Goal: Transaction & Acquisition: Purchase product/service

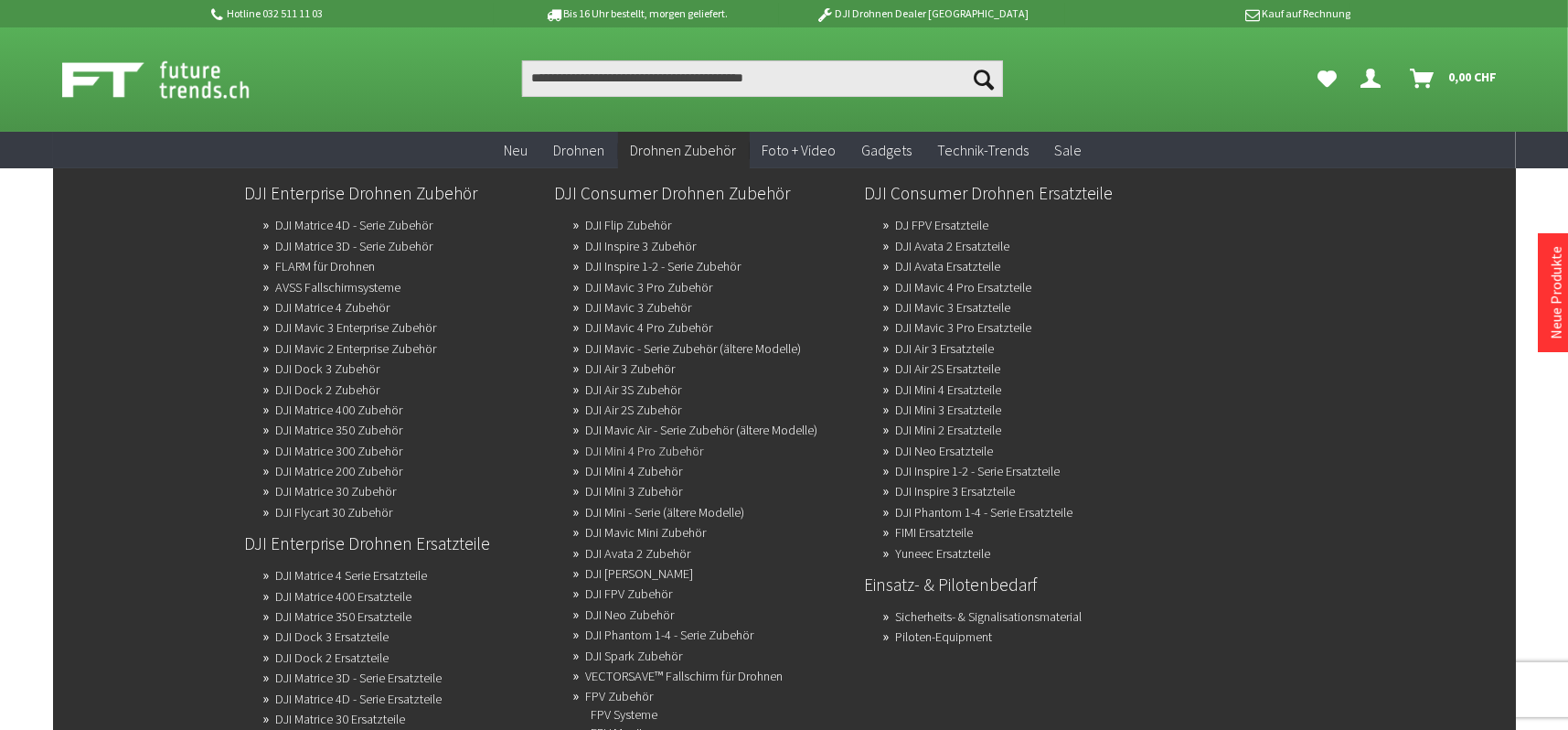
click at [678, 445] on link "DJI Mini 4 Pro Zubehör" at bounding box center [645, 451] width 118 height 26
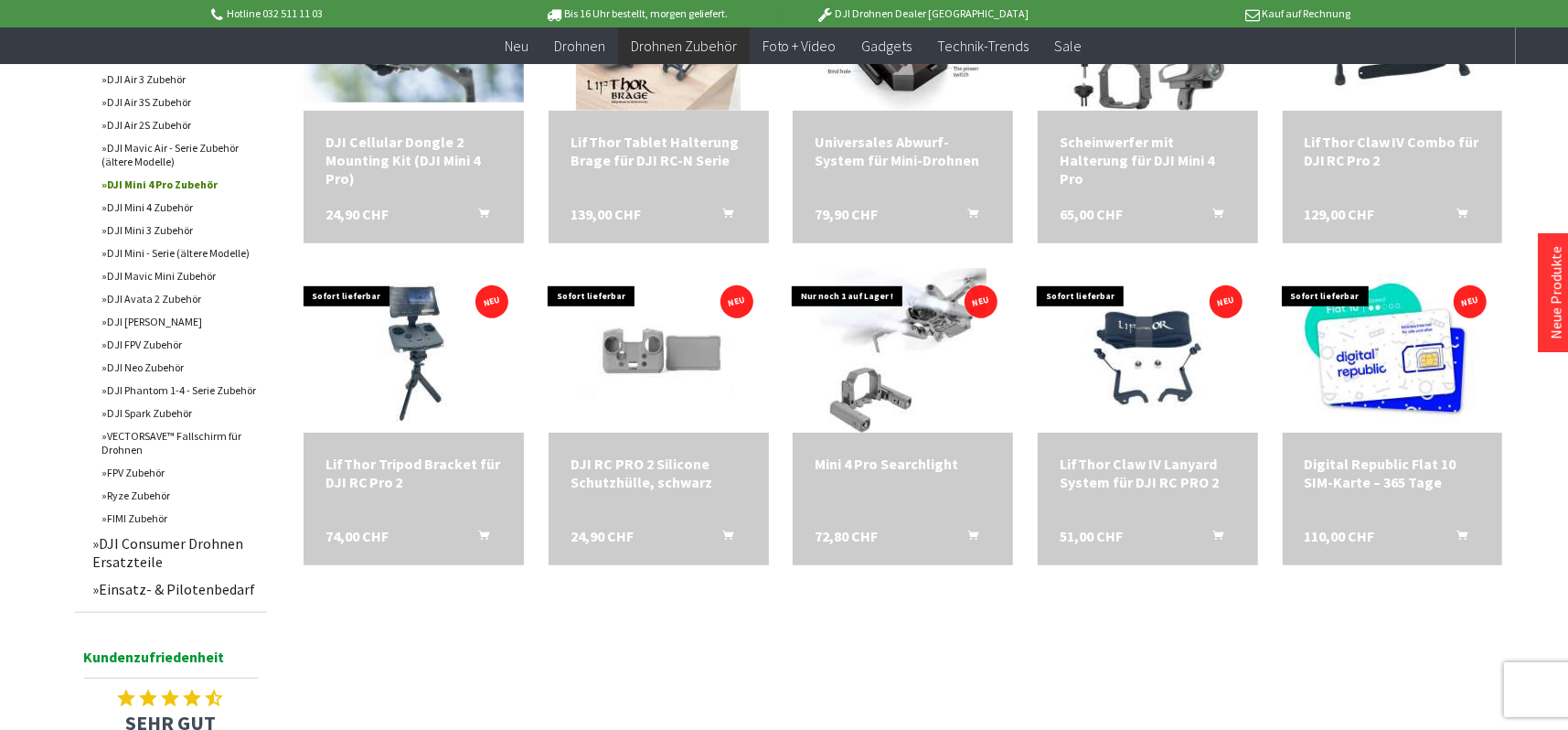
scroll to position [732, 0]
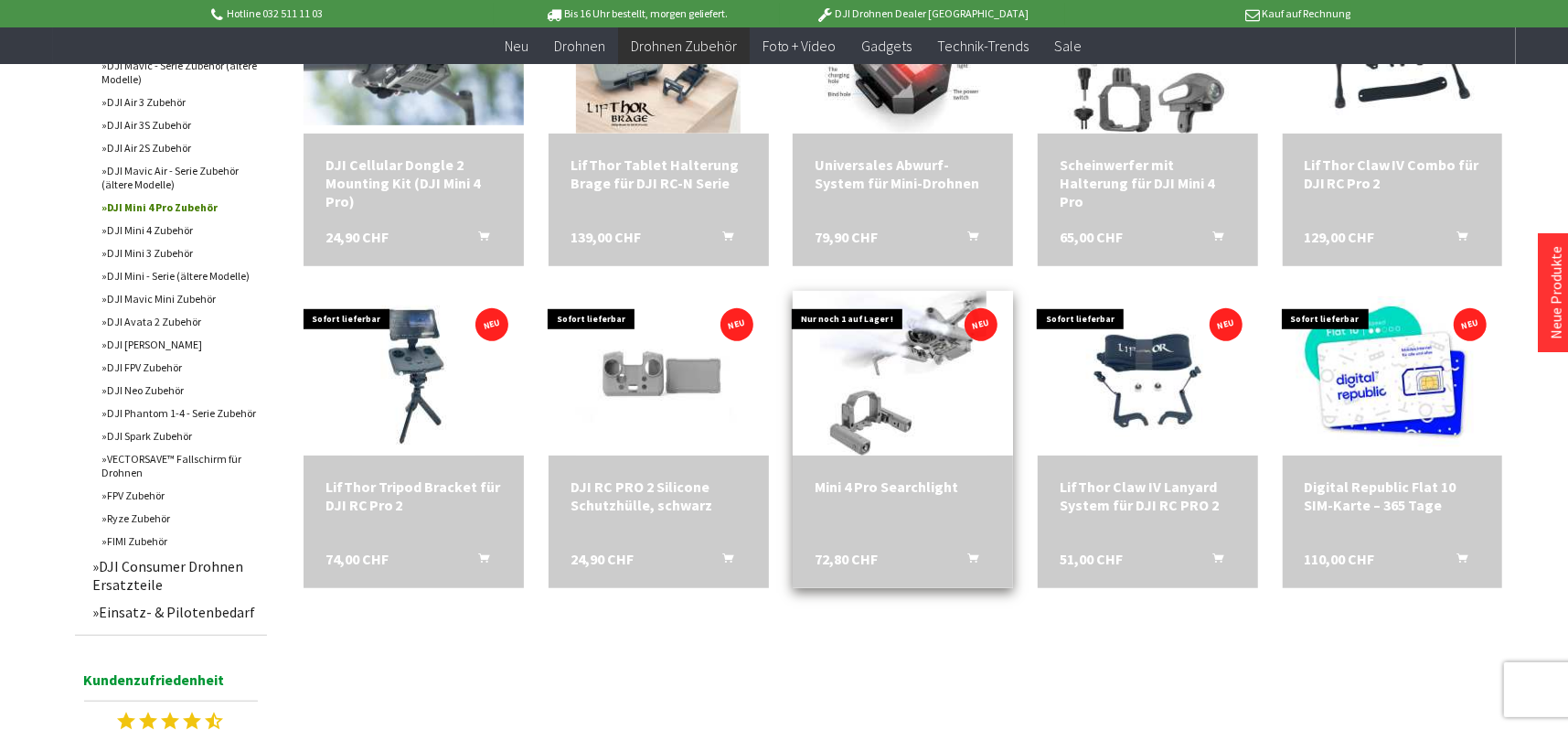
click at [849, 502] on div "Mini 4 Pro Searchlight 72,80 CHF In den Warenkorb" at bounding box center [902, 522] width 220 height 132
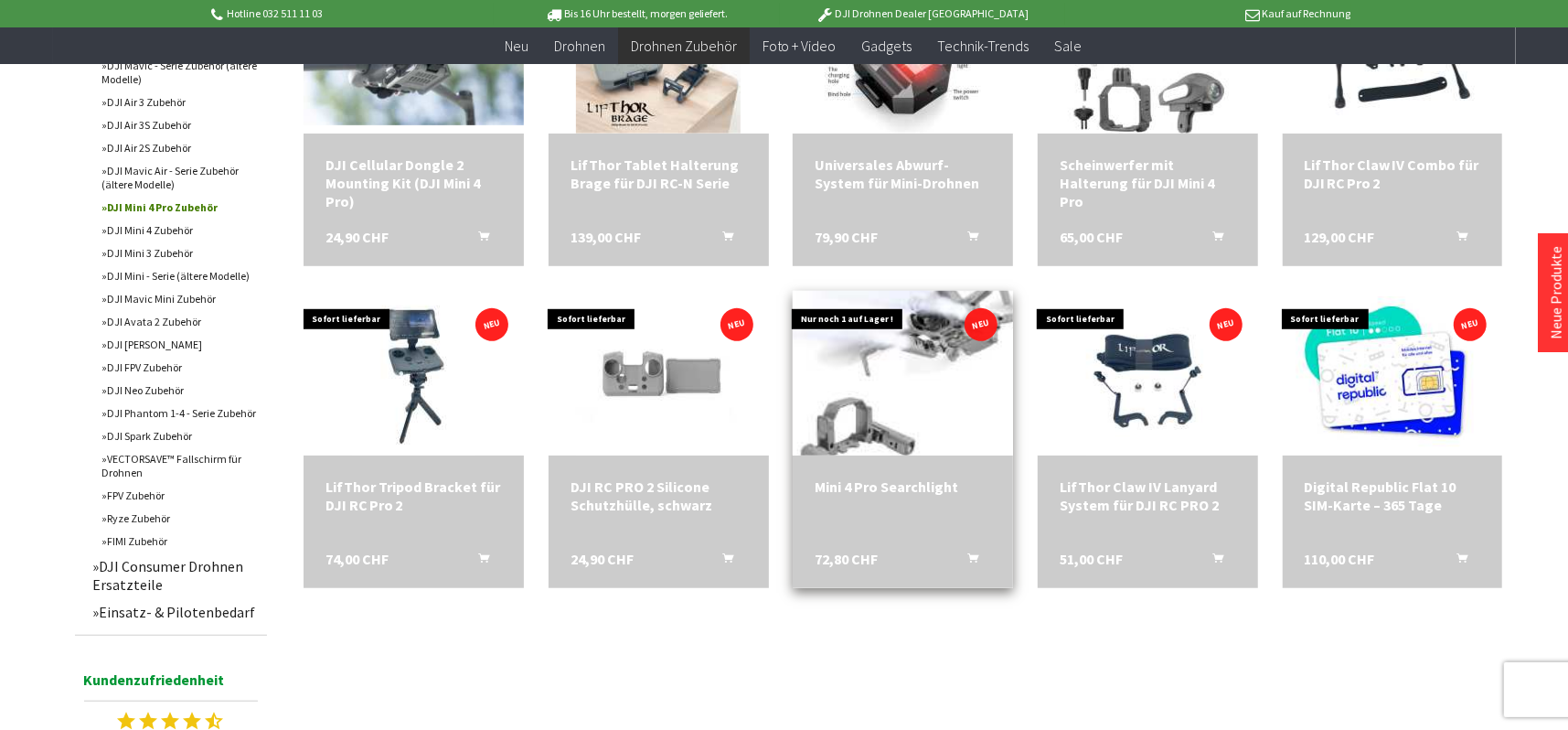
click at [914, 387] on img at bounding box center [902, 373] width 233 height 231
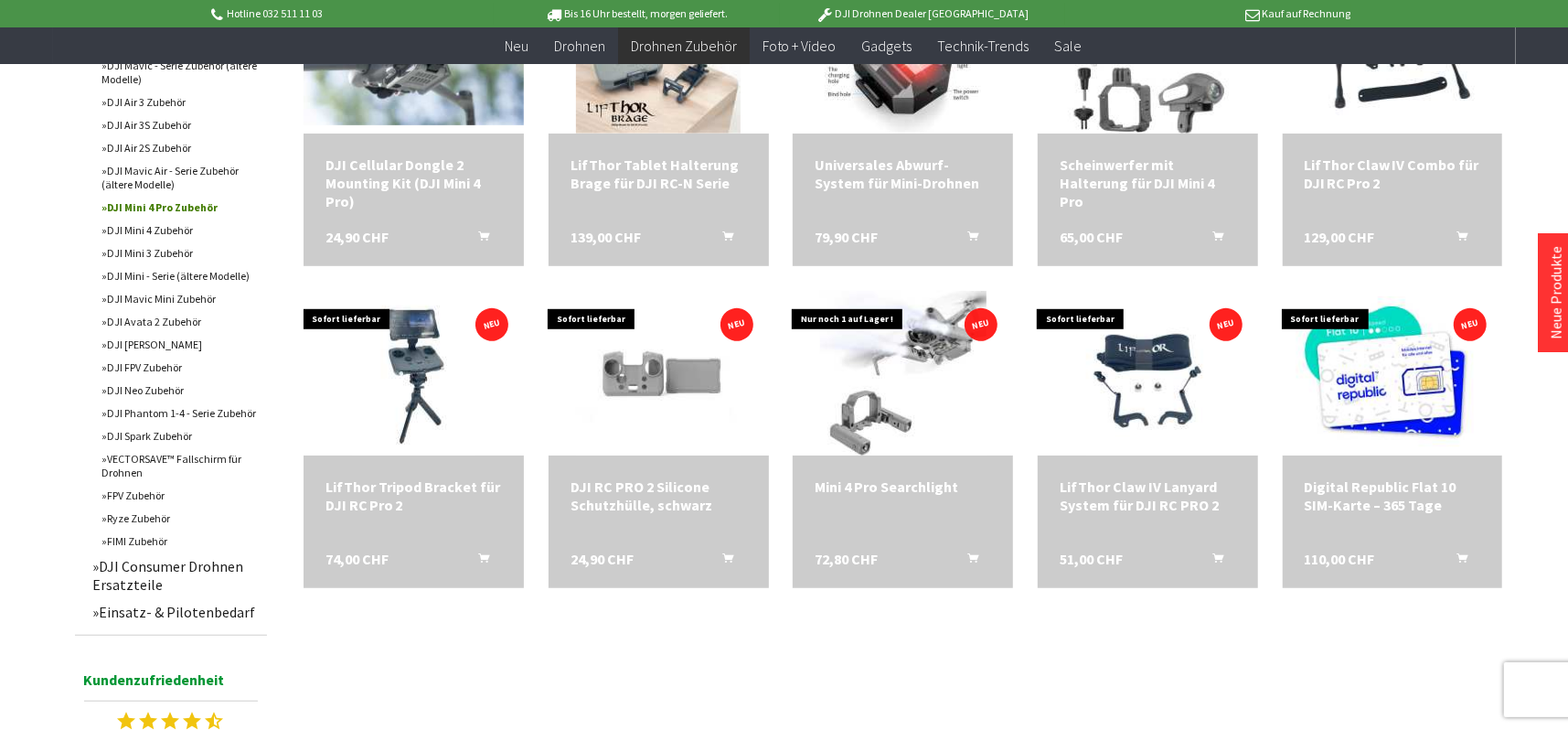
drag, startPoint x: 902, startPoint y: 536, endPoint x: 907, endPoint y: 624, distance: 88.1
click at [907, 624] on div "DJI Mini 4 Pro Zubehör Filter schließen Sofort lieferbar Hersteller CYNOVA digi…" at bounding box center [784, 238] width 1437 height 1590
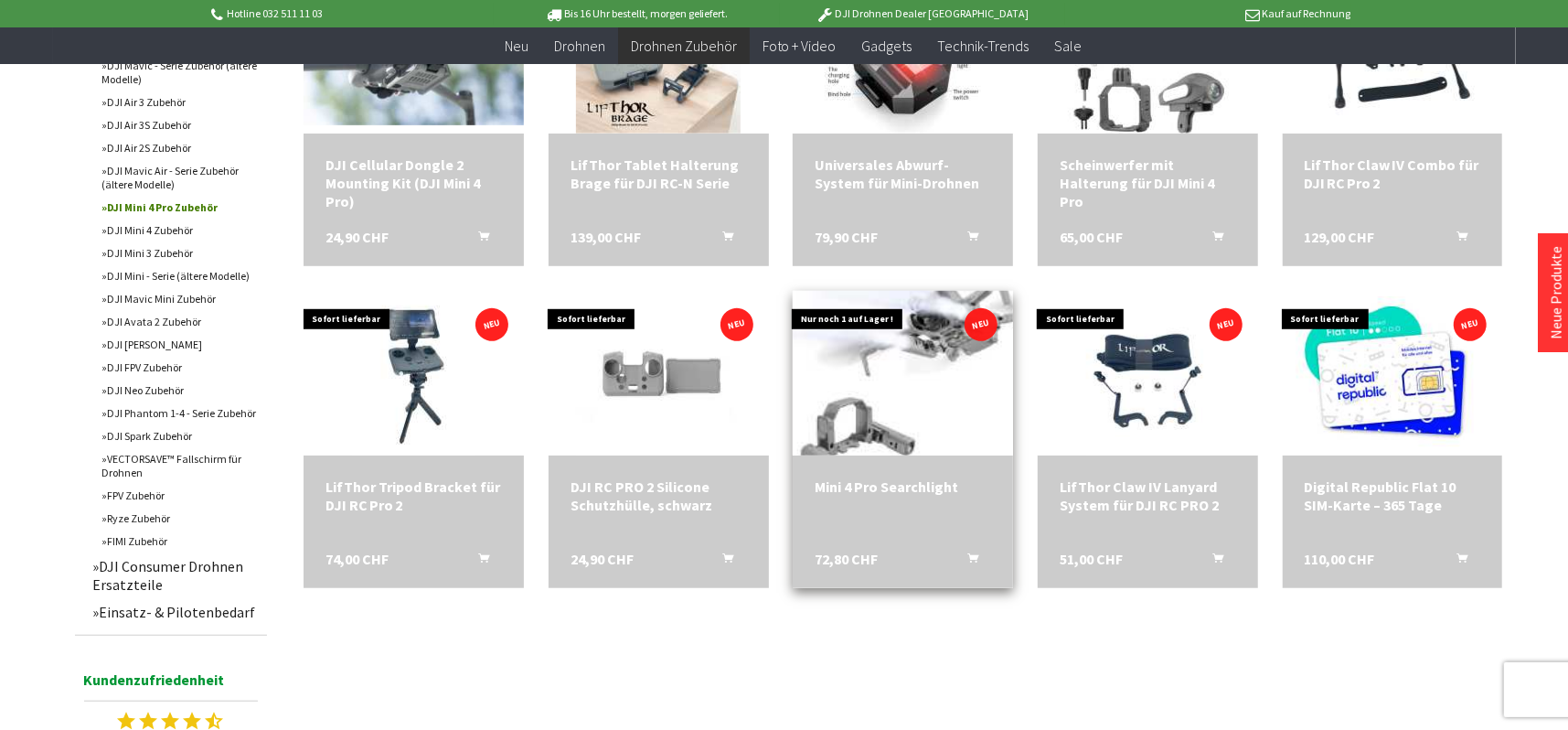
click at [901, 362] on img at bounding box center [902, 373] width 233 height 231
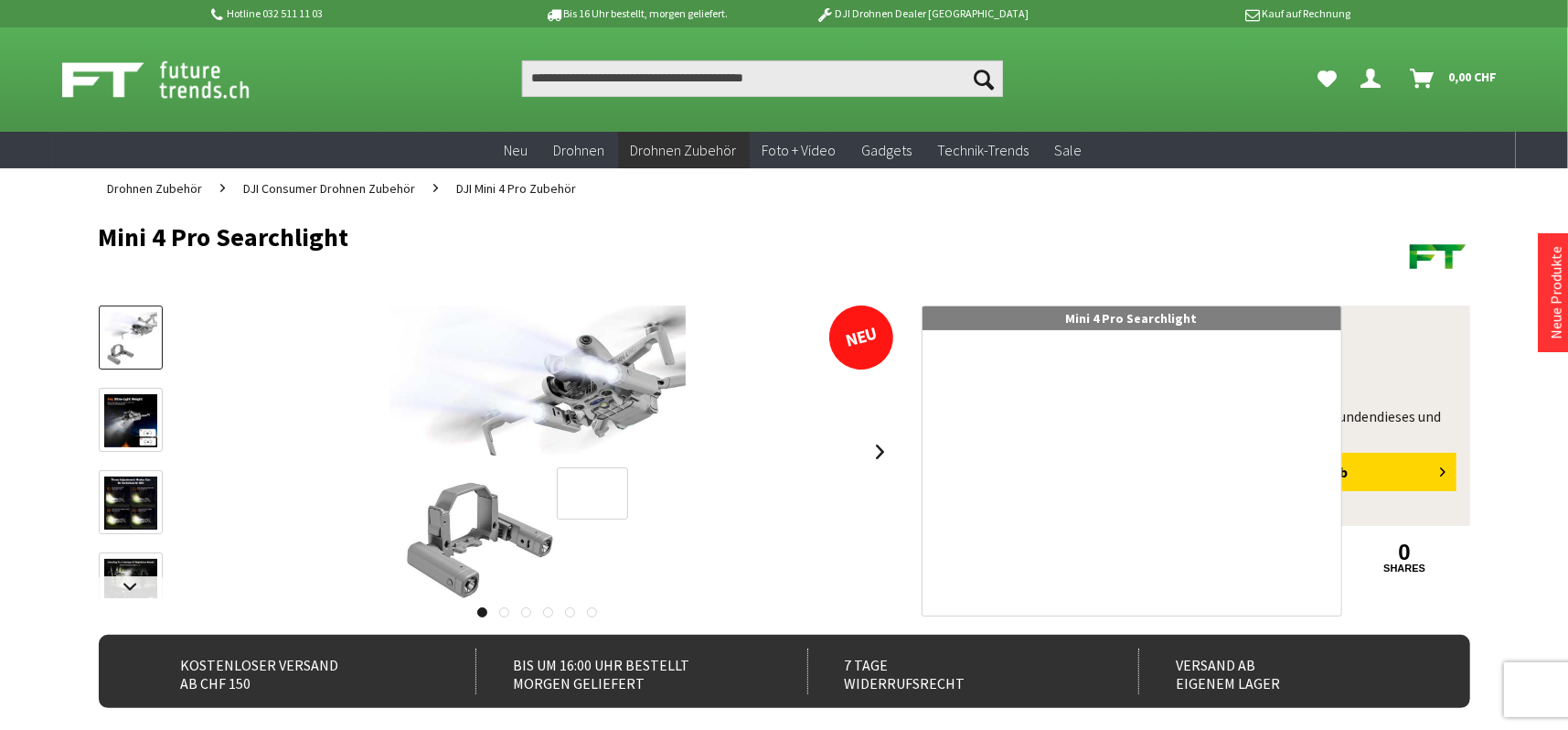
click at [593, 493] on div at bounding box center [593, 493] width 71 height 52
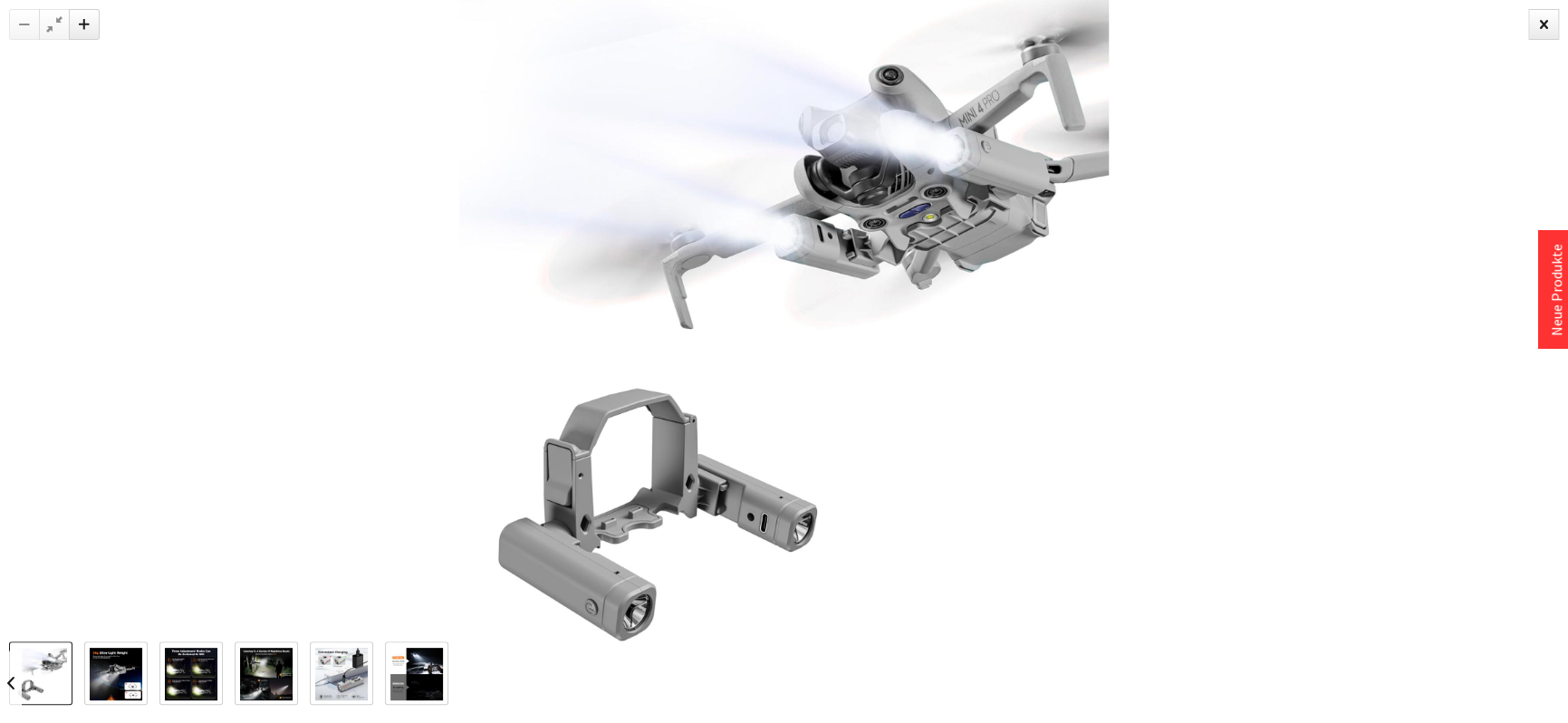
click at [101, 656] on img at bounding box center [116, 674] width 53 height 53
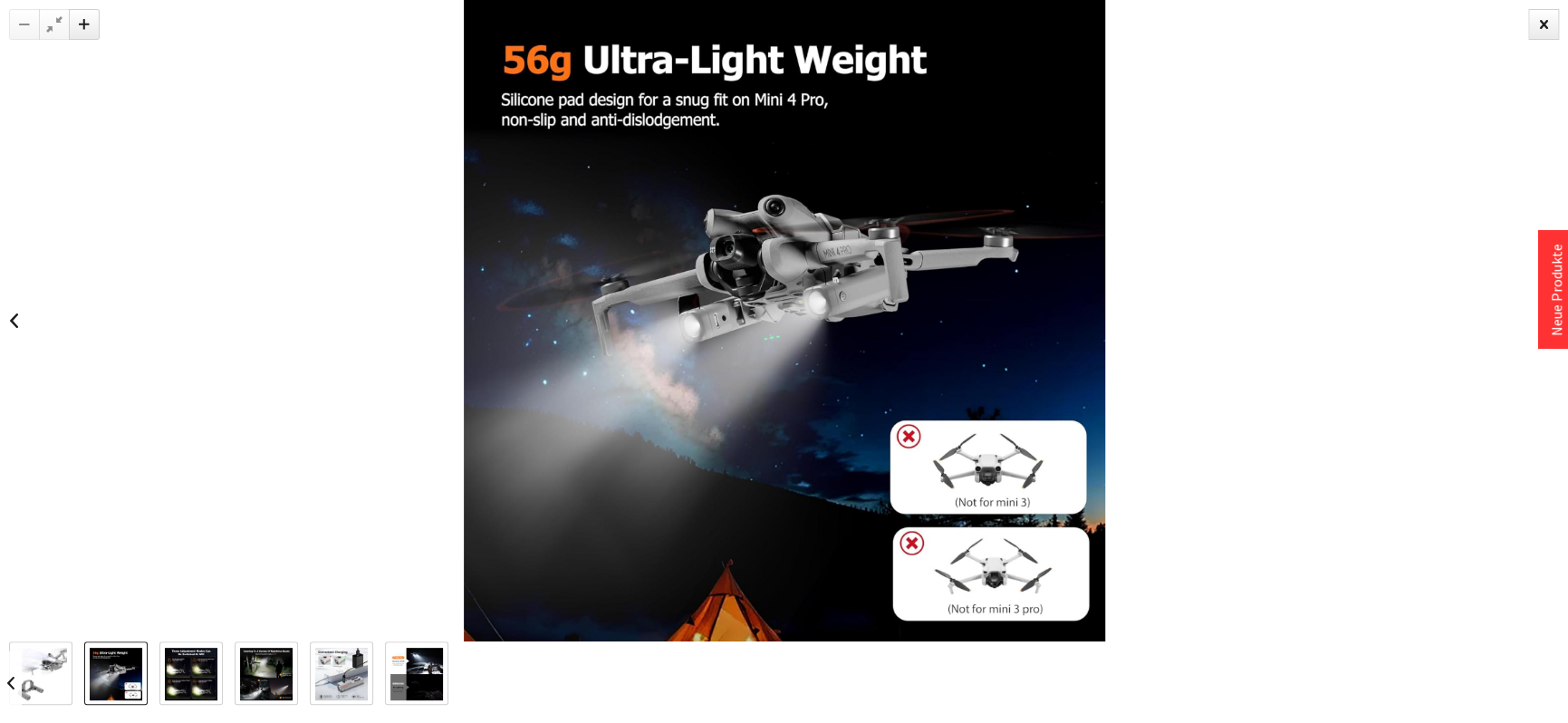
click at [111, 662] on img at bounding box center [116, 674] width 53 height 53
click at [179, 668] on img at bounding box center [191, 674] width 53 height 53
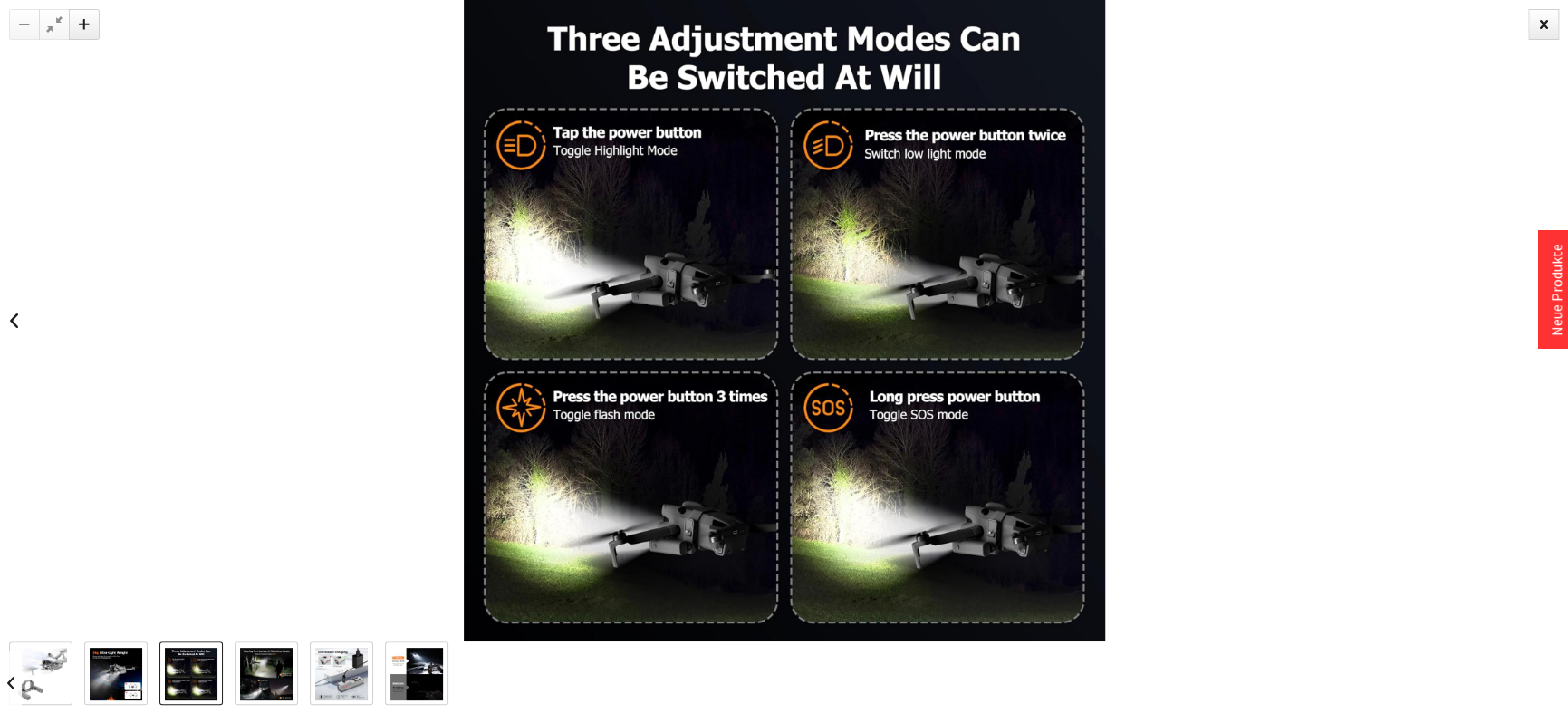
click at [255, 676] on img at bounding box center [267, 674] width 53 height 53
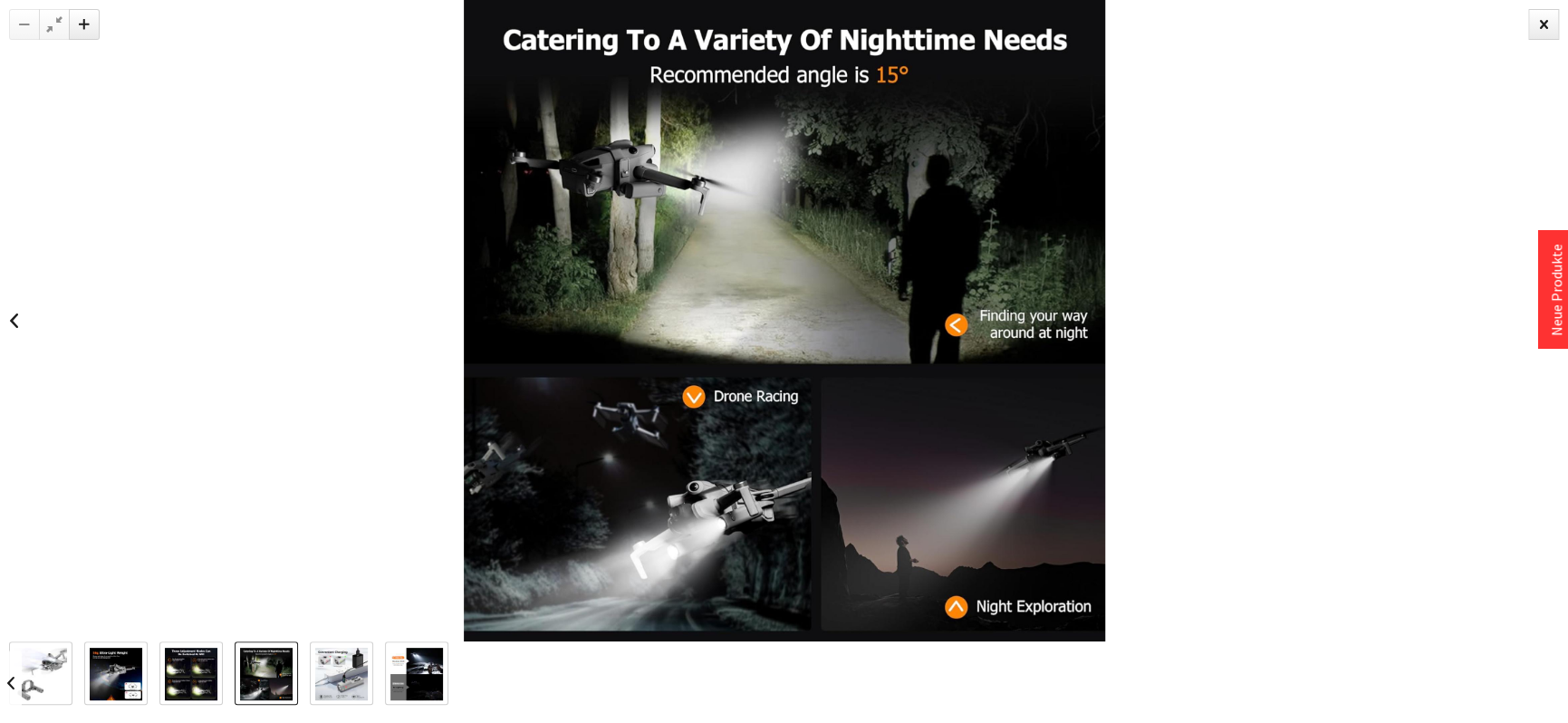
click at [322, 677] on img at bounding box center [342, 674] width 53 height 53
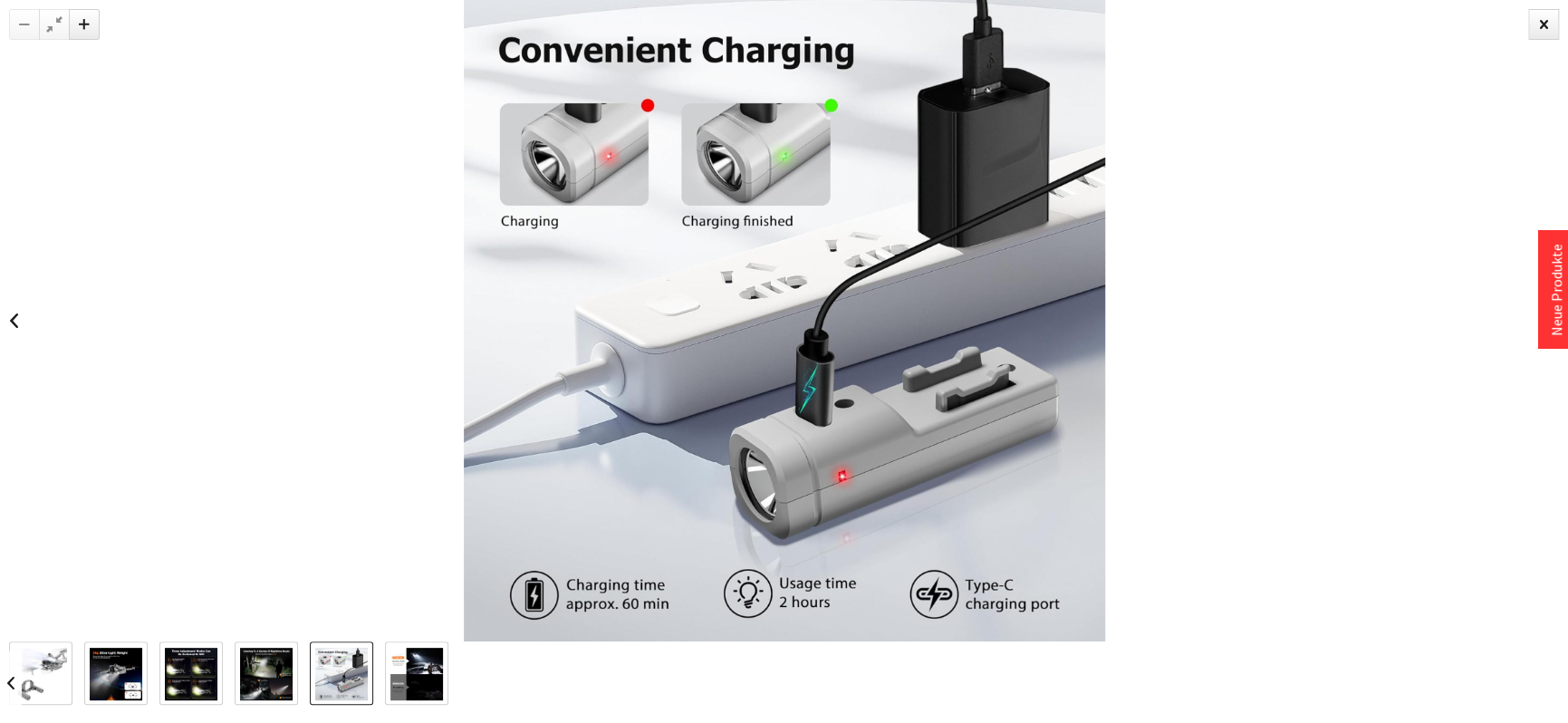
click at [413, 672] on img at bounding box center [417, 674] width 53 height 53
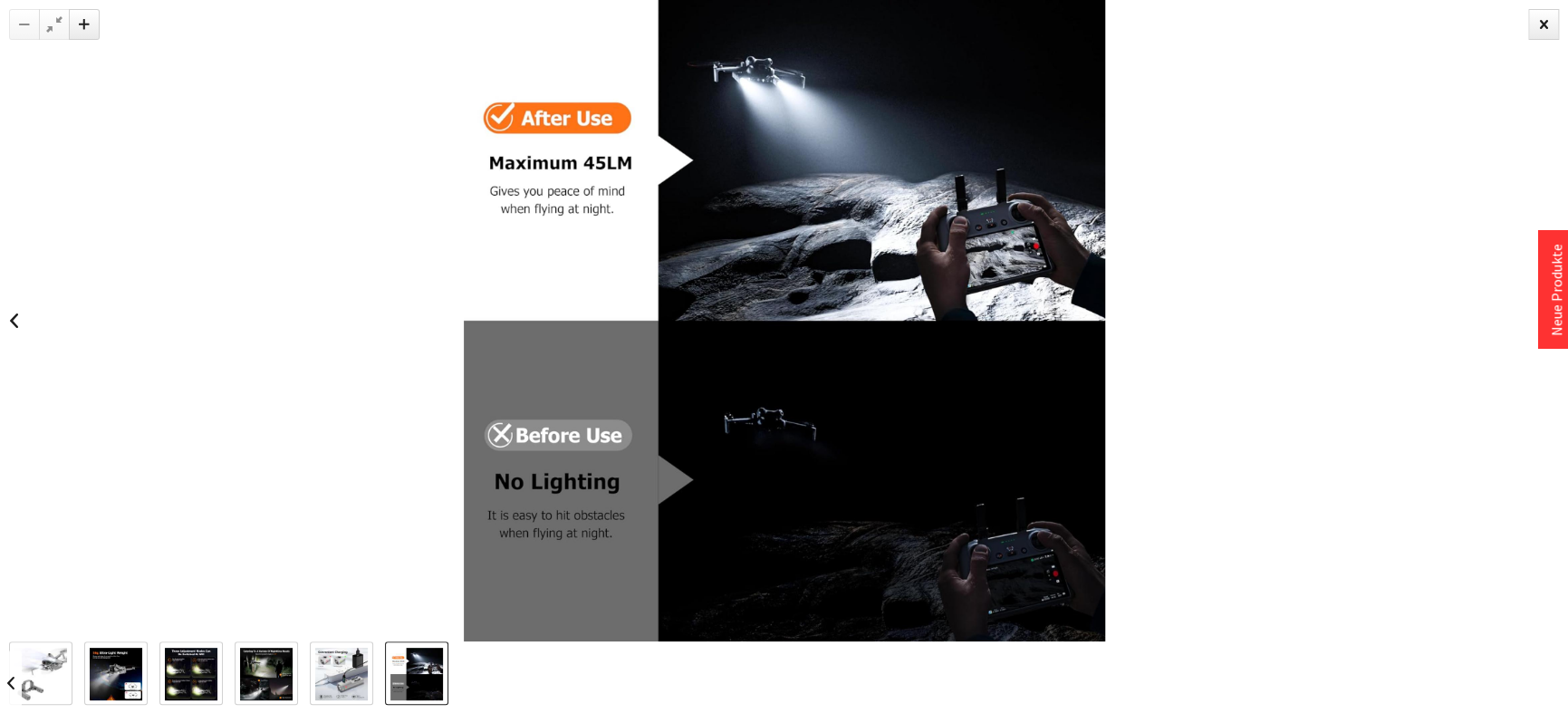
click at [31, 656] on img at bounding box center [41, 673] width 53 height 52
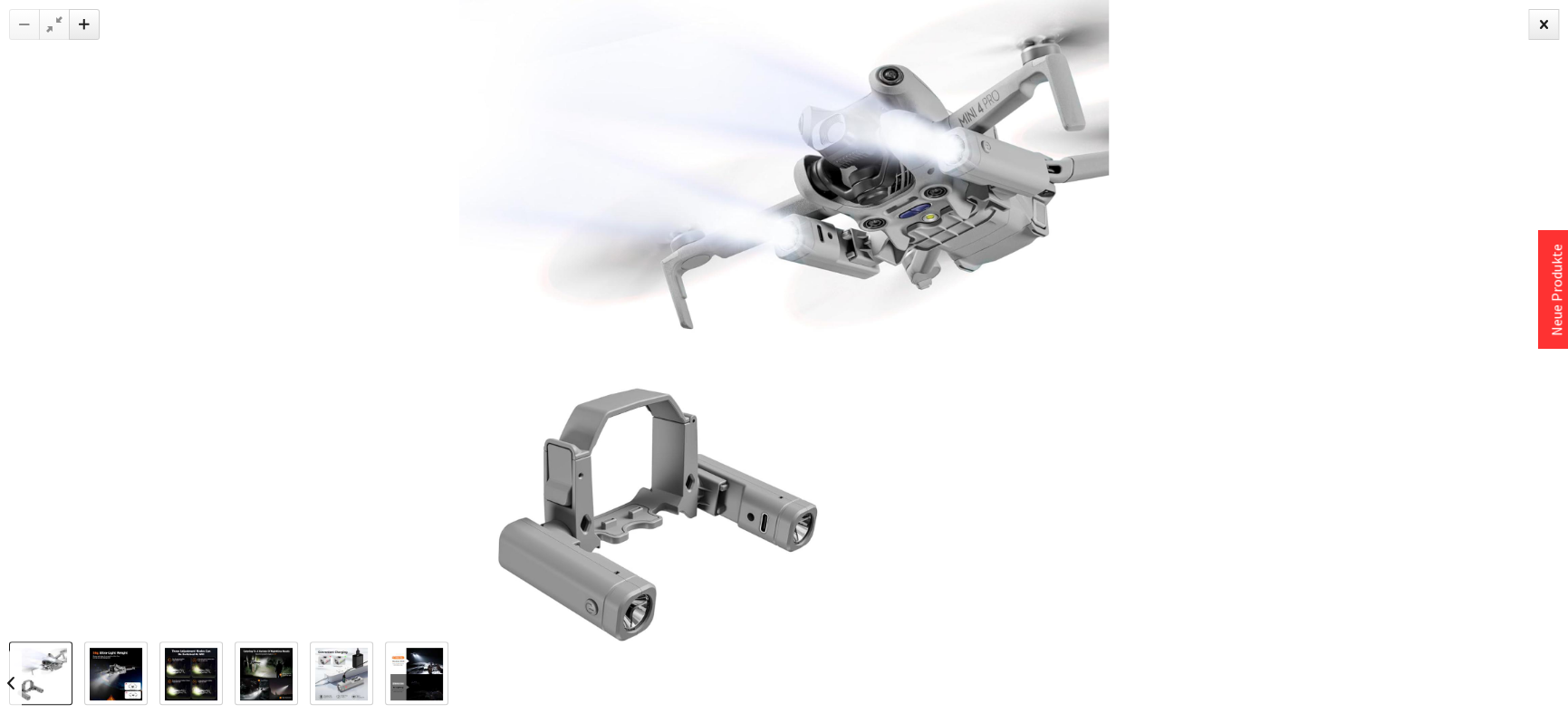
click at [432, 679] on img at bounding box center [417, 674] width 53 height 53
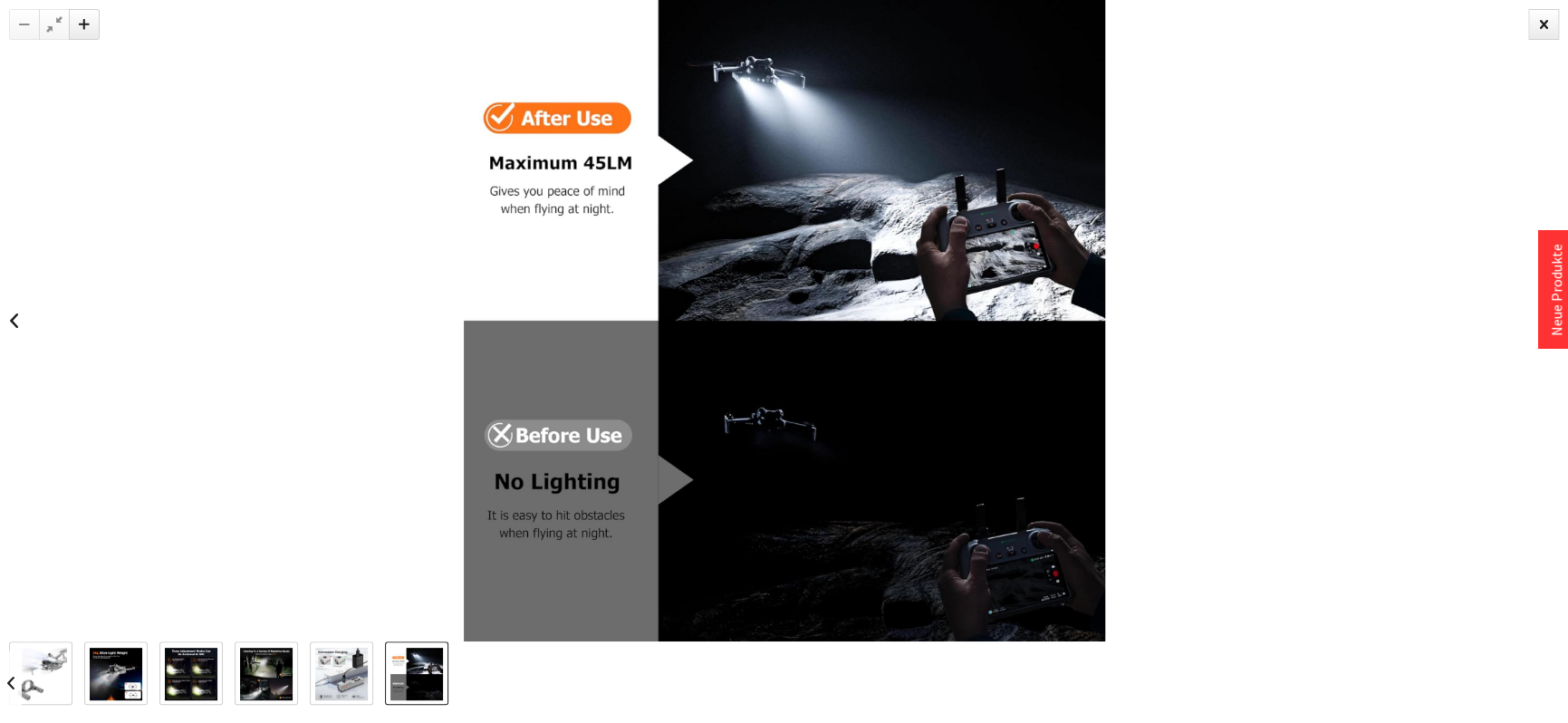
click at [331, 669] on img at bounding box center [342, 674] width 53 height 53
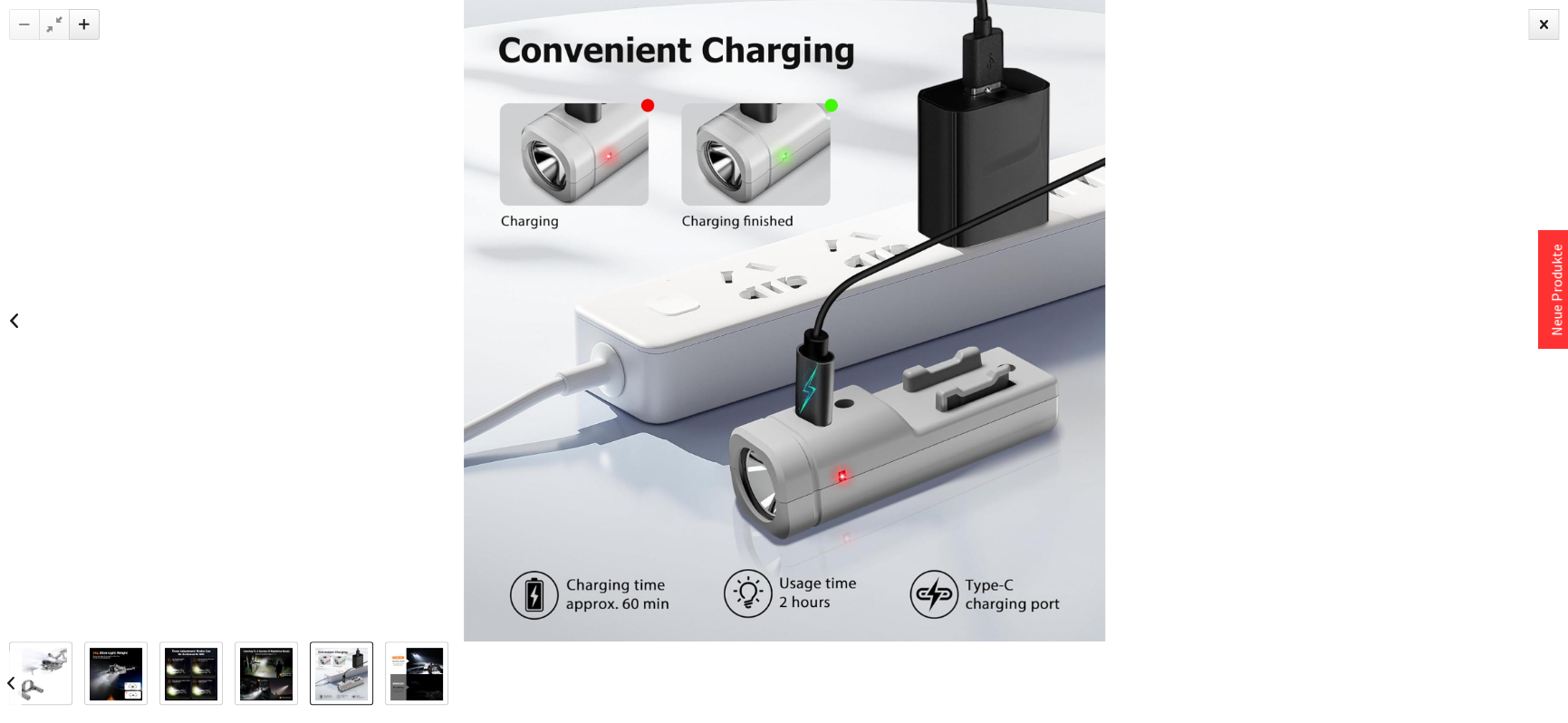
click at [277, 672] on img at bounding box center [267, 674] width 53 height 53
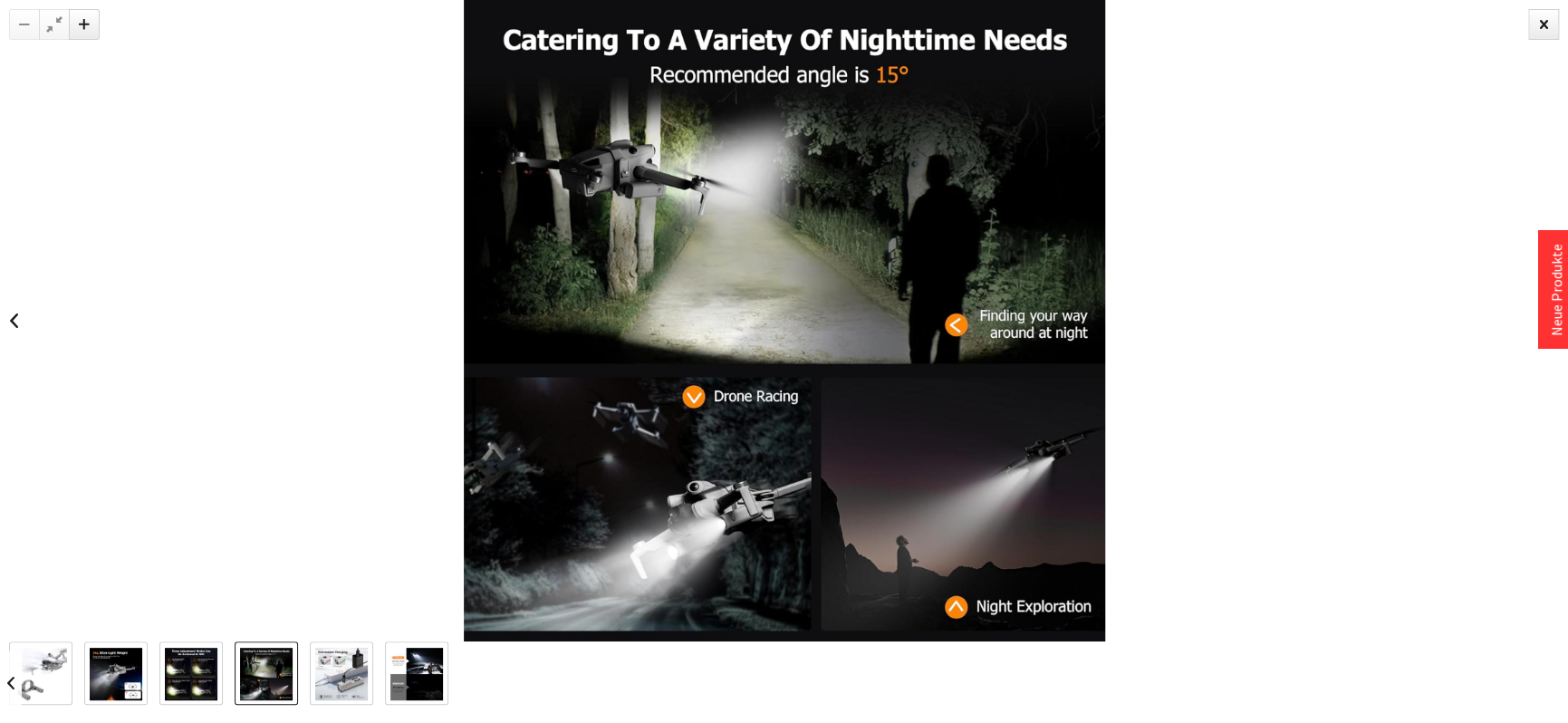
click at [186, 664] on img at bounding box center [191, 674] width 53 height 53
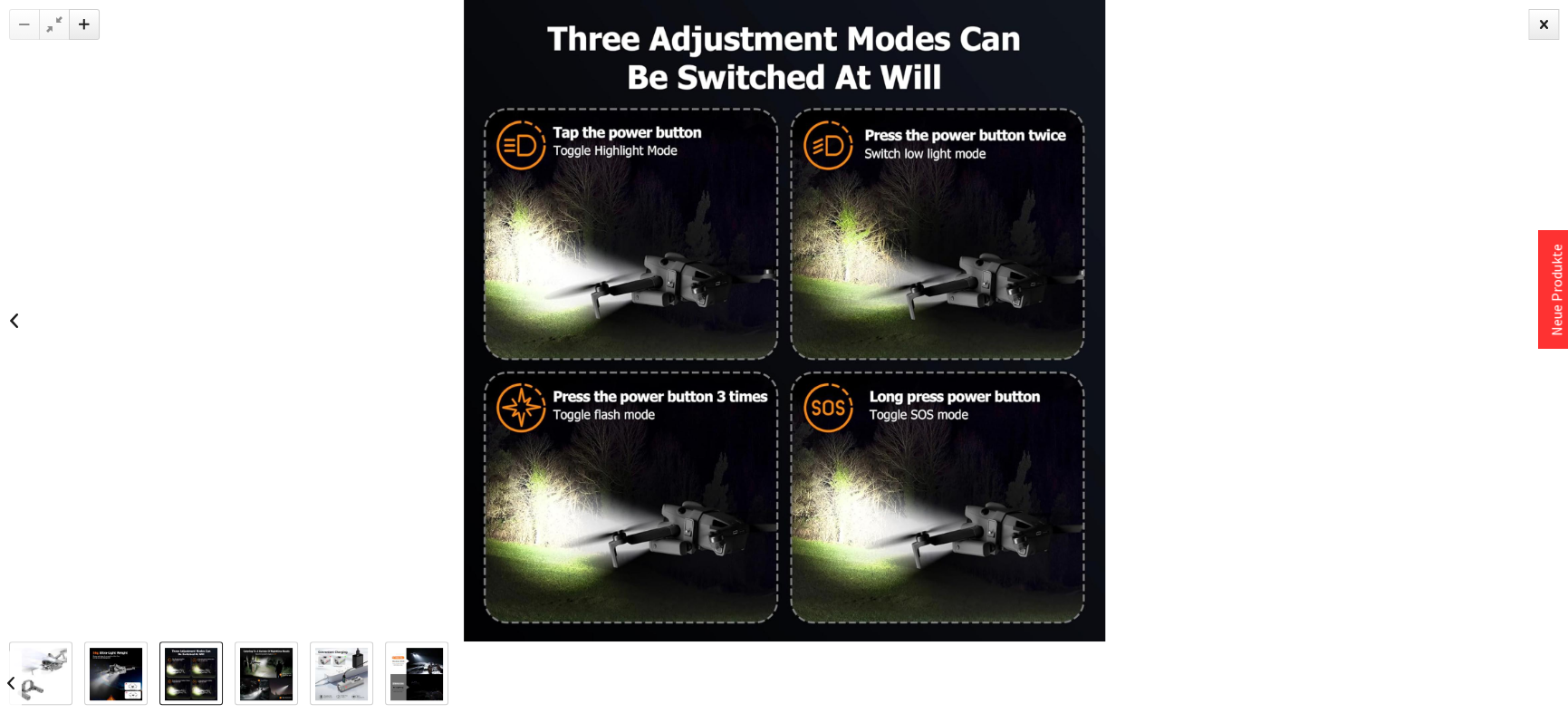
click at [137, 664] on img at bounding box center [116, 674] width 53 height 53
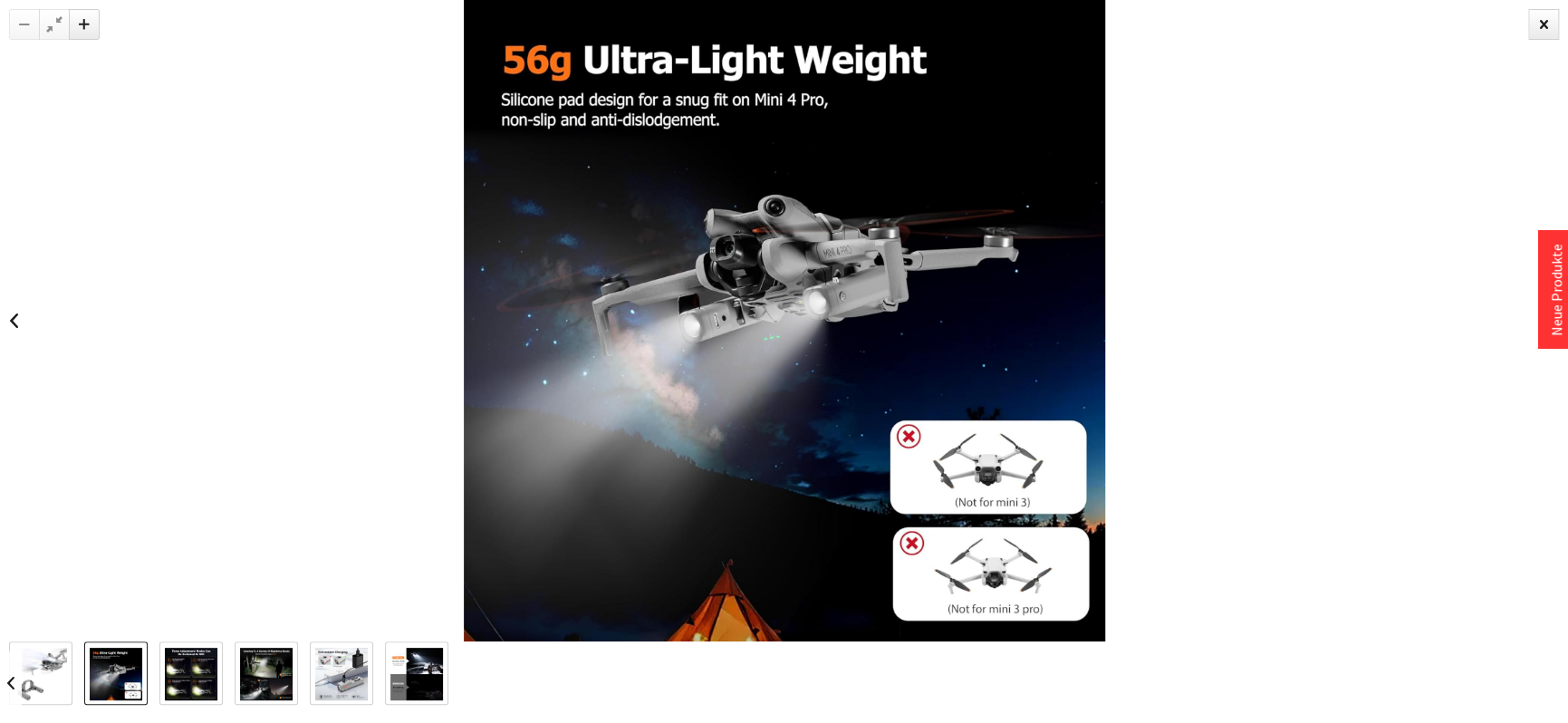
click at [44, 665] on img at bounding box center [41, 673] width 53 height 52
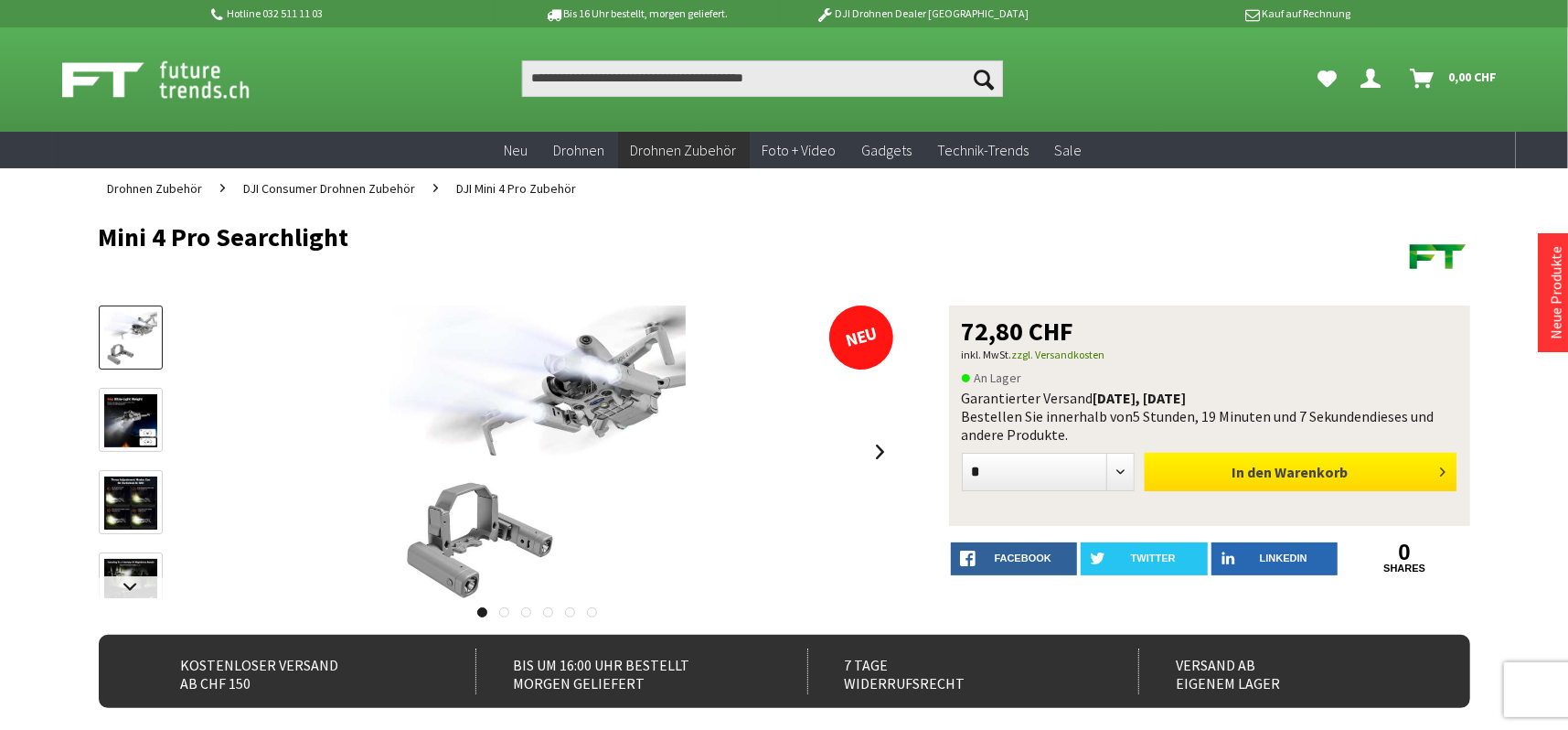
click at [1377, 477] on button "In den Warenkorb" at bounding box center [1301, 472] width 312 height 38
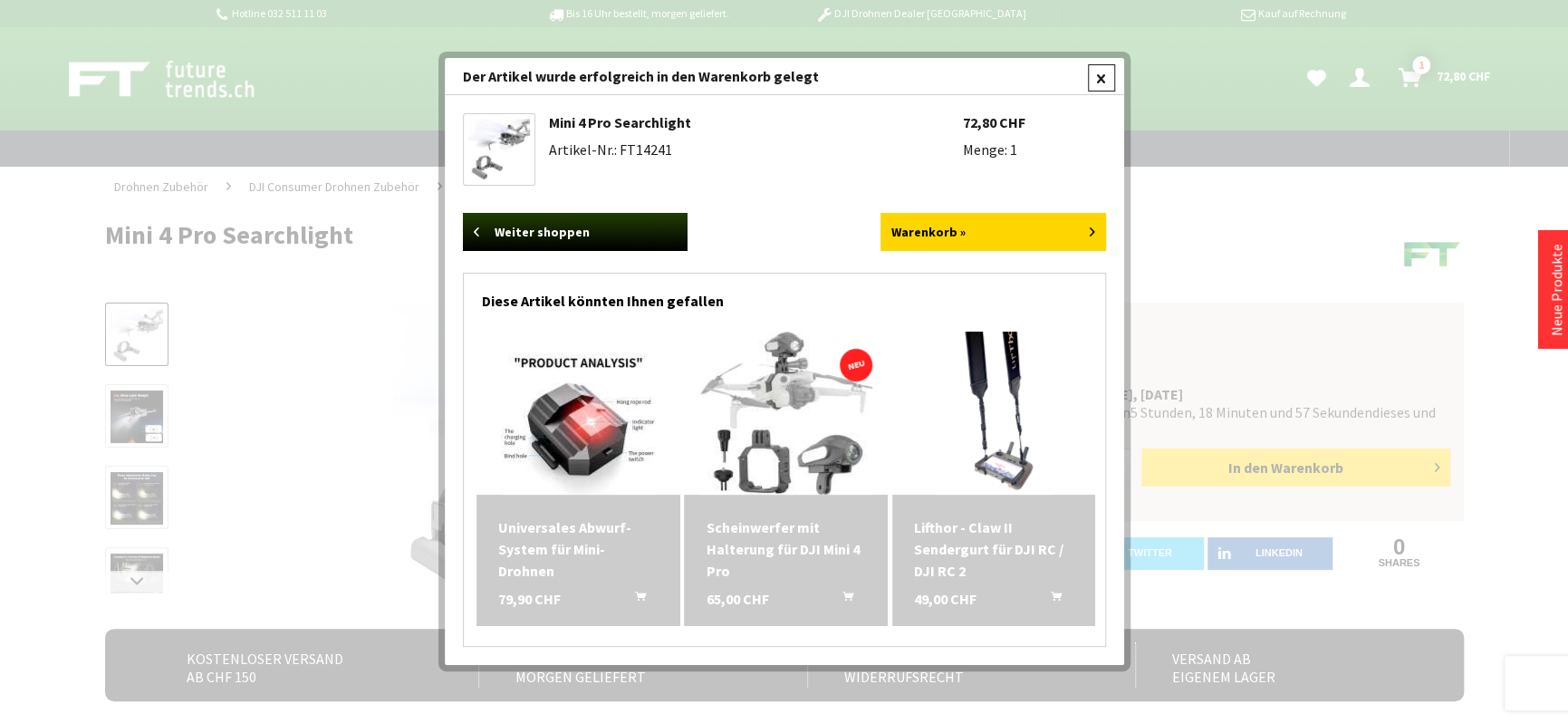
click at [1100, 73] on div at bounding box center [1101, 78] width 27 height 27
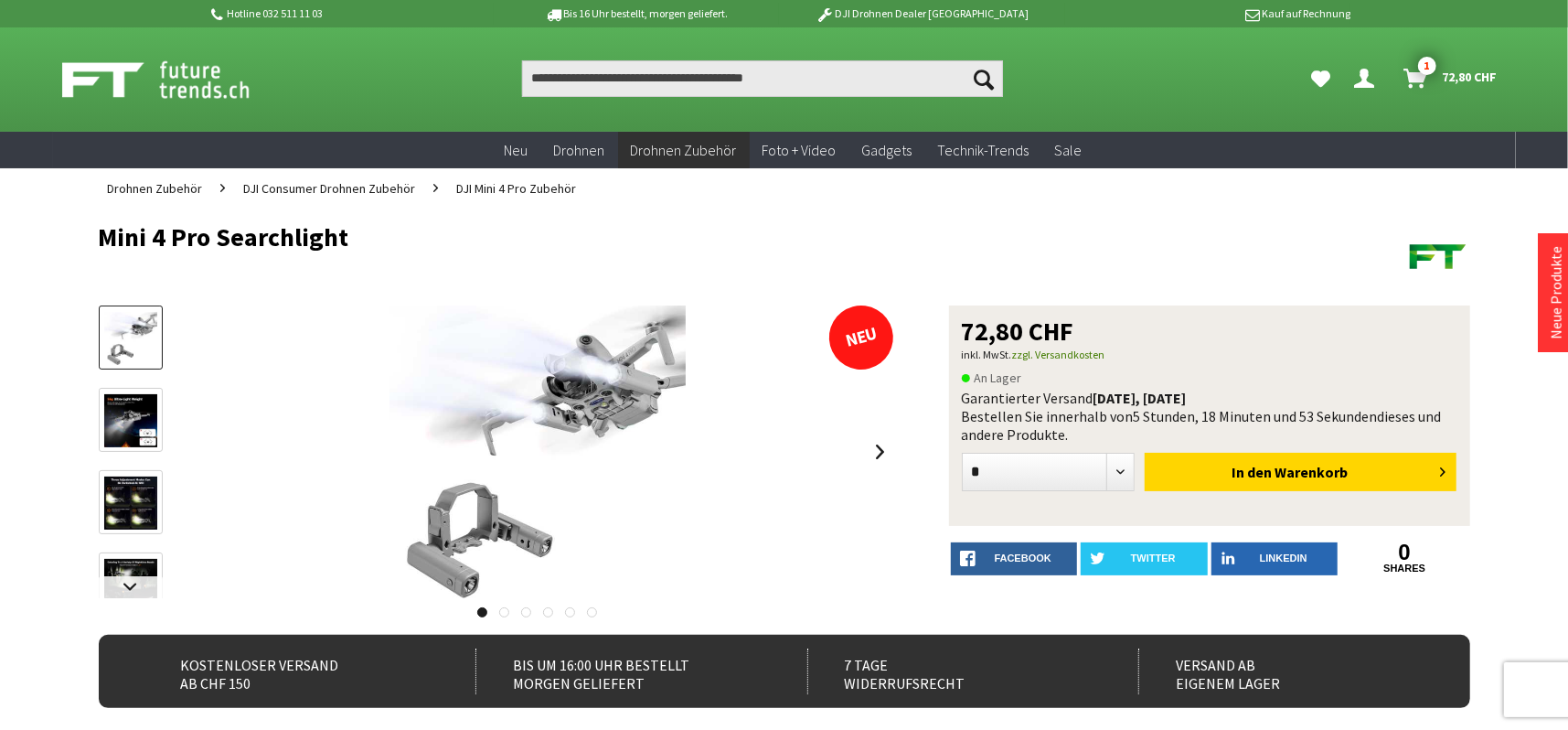
click at [1452, 69] on span "72,80 CHF" at bounding box center [1470, 77] width 55 height 30
click at [507, 612] on link at bounding box center [504, 613] width 10 height 10
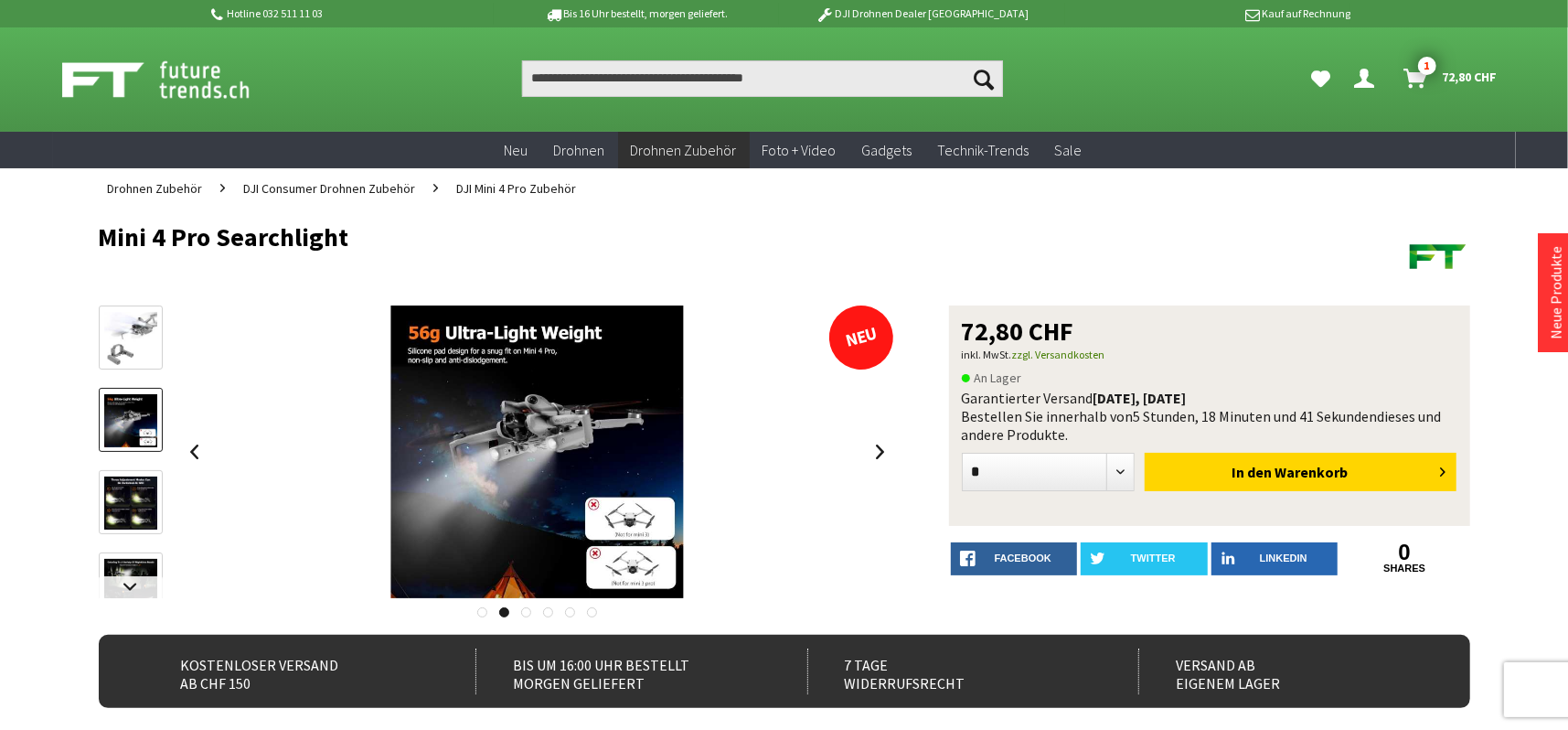
click at [524, 612] on link at bounding box center [526, 613] width 10 height 10
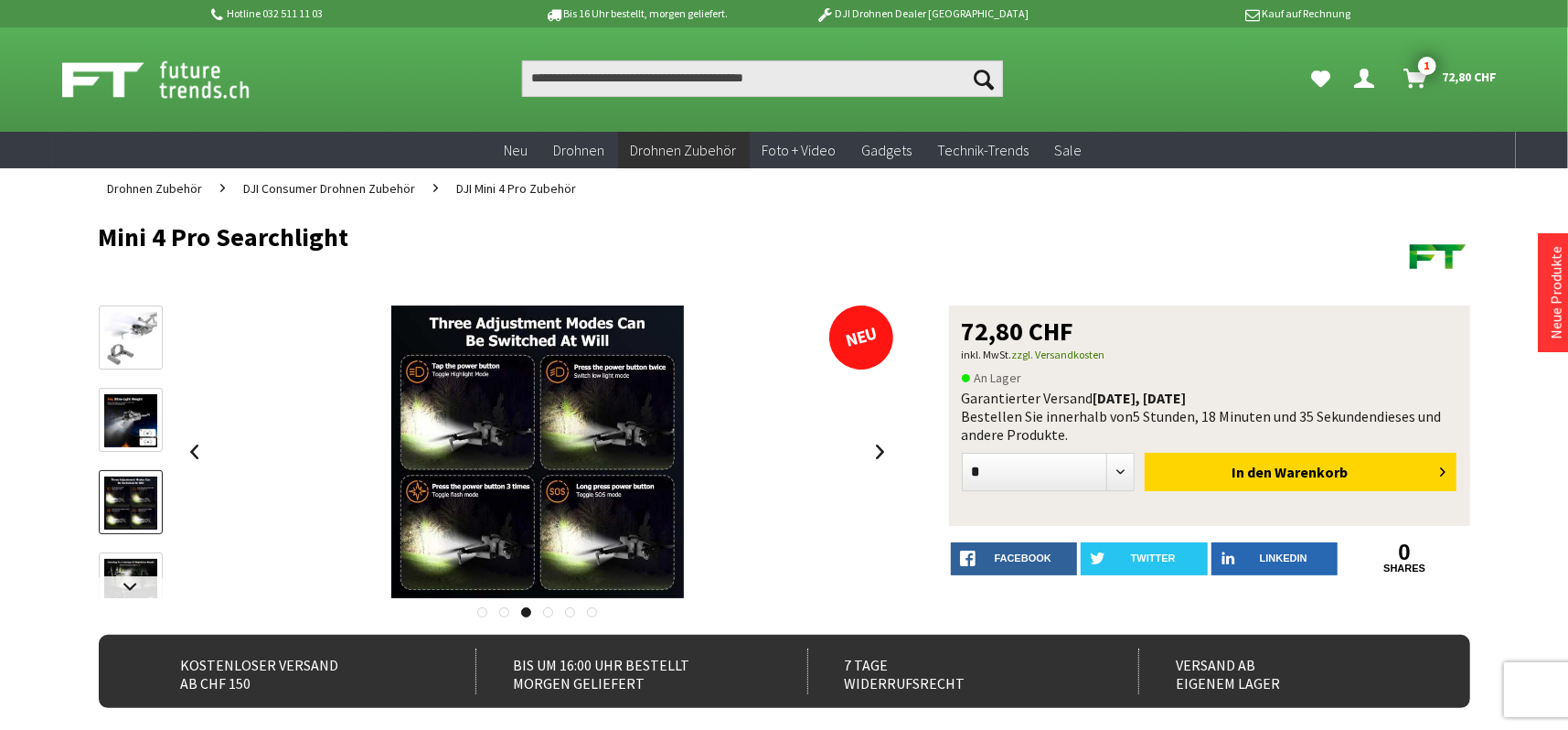
click at [1477, 73] on span "72,80 CHF" at bounding box center [1470, 77] width 55 height 30
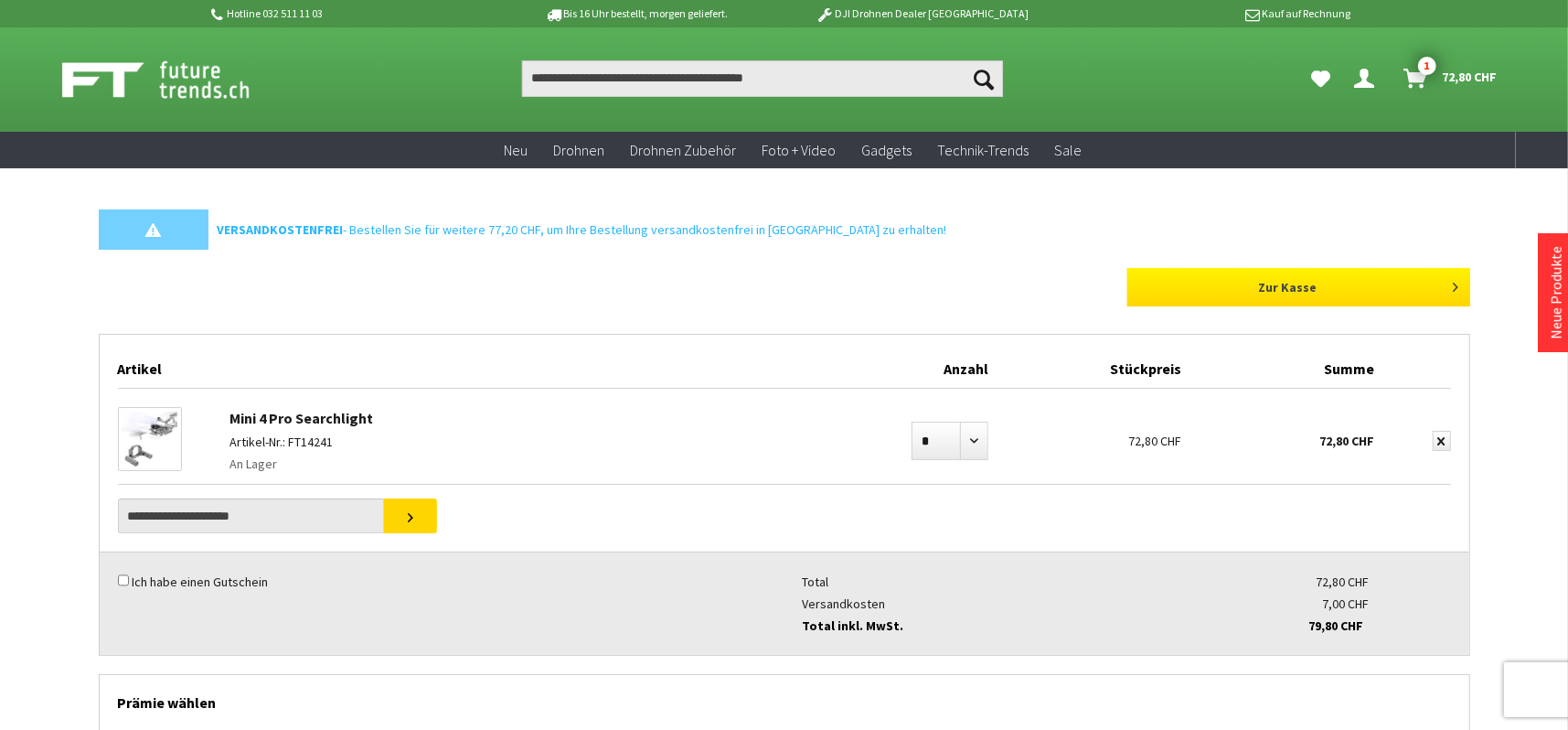
click at [1319, 281] on link "Zur Kasse" at bounding box center [1299, 287] width 343 height 38
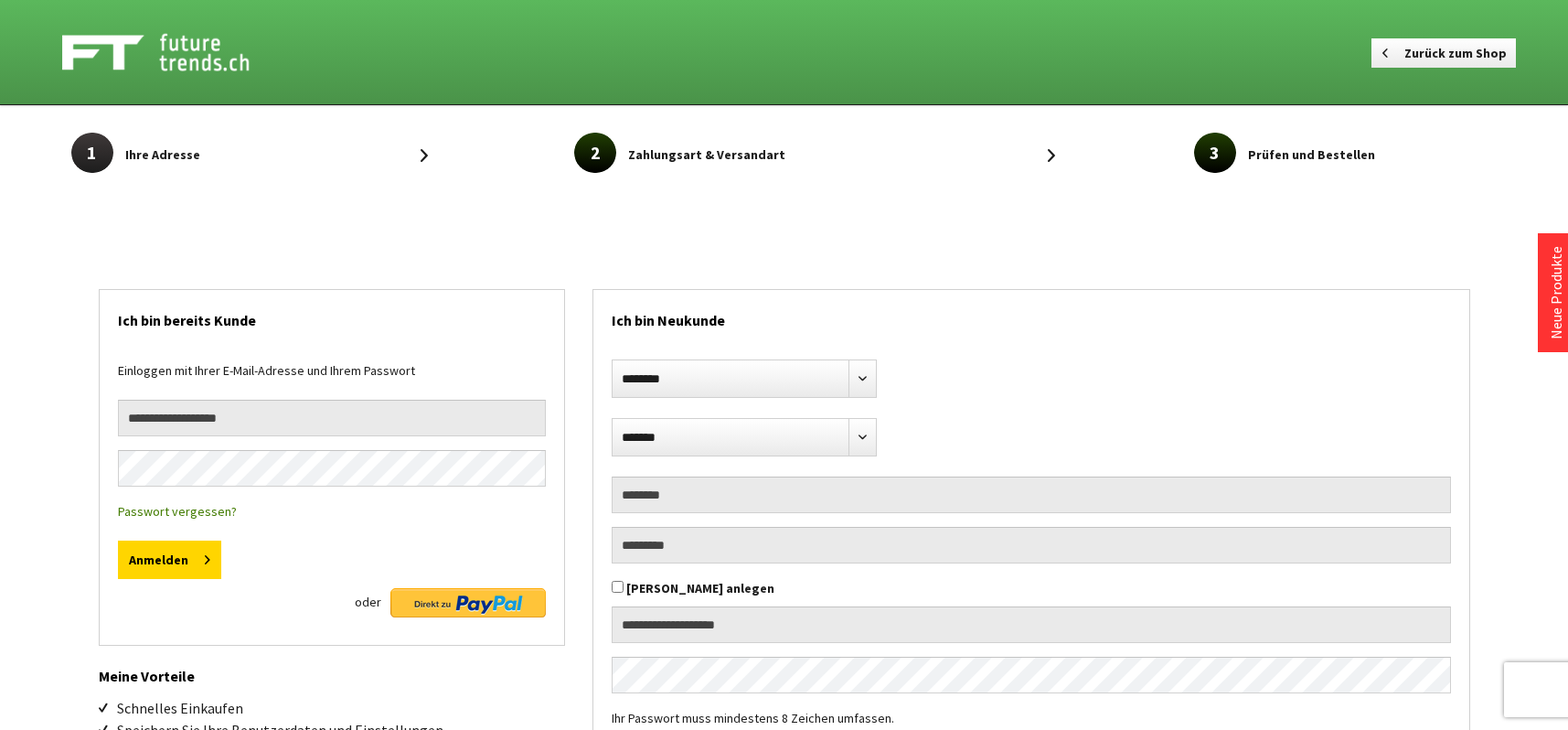
select select "**"
type input "**********"
click at [191, 557] on button "Anmelden" at bounding box center [170, 559] width 104 height 38
click at [863, 376] on select "**********" at bounding box center [744, 378] width 265 height 38
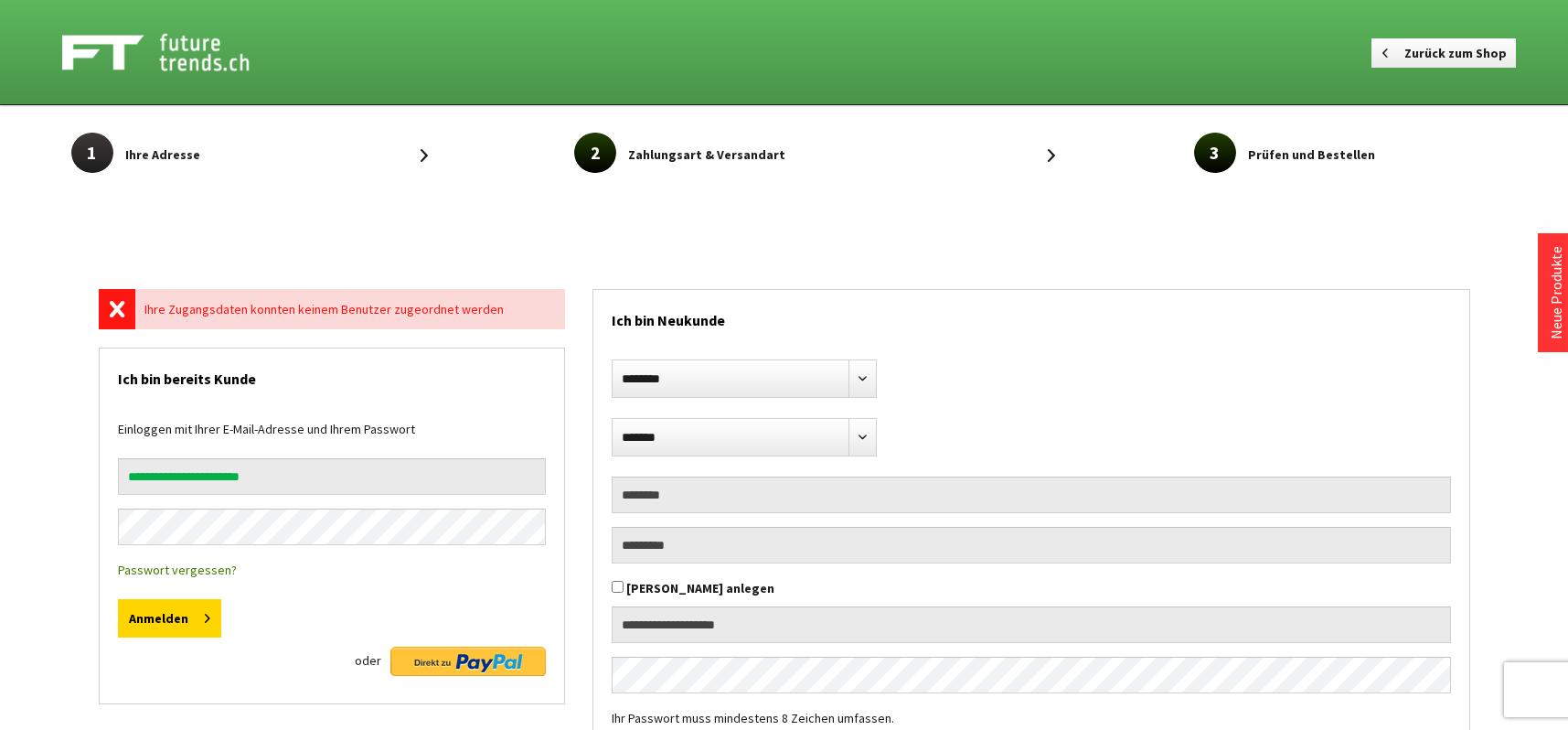
select select "**"
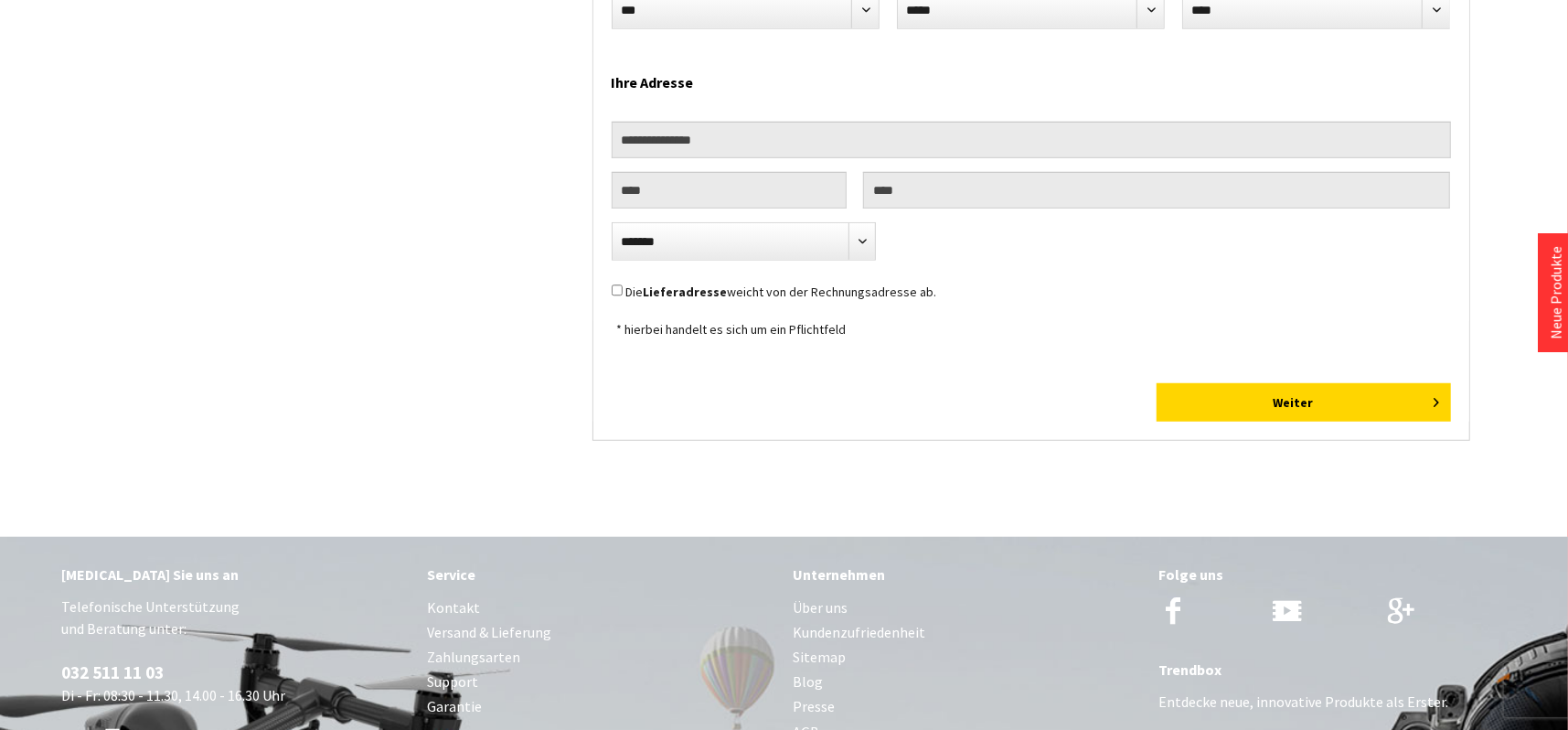
scroll to position [914, 0]
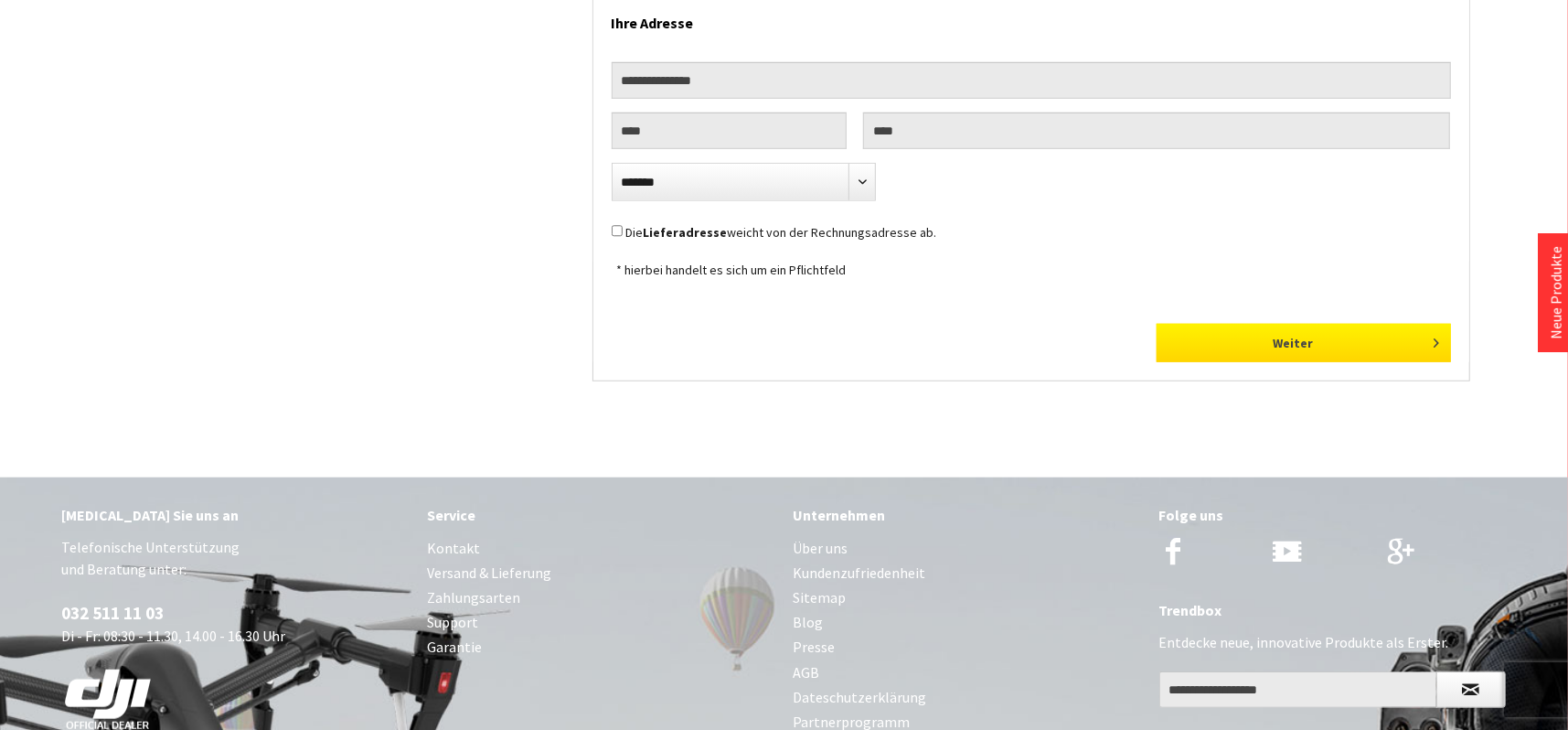
click at [1383, 353] on button "Weiter" at bounding box center [1304, 342] width 294 height 38
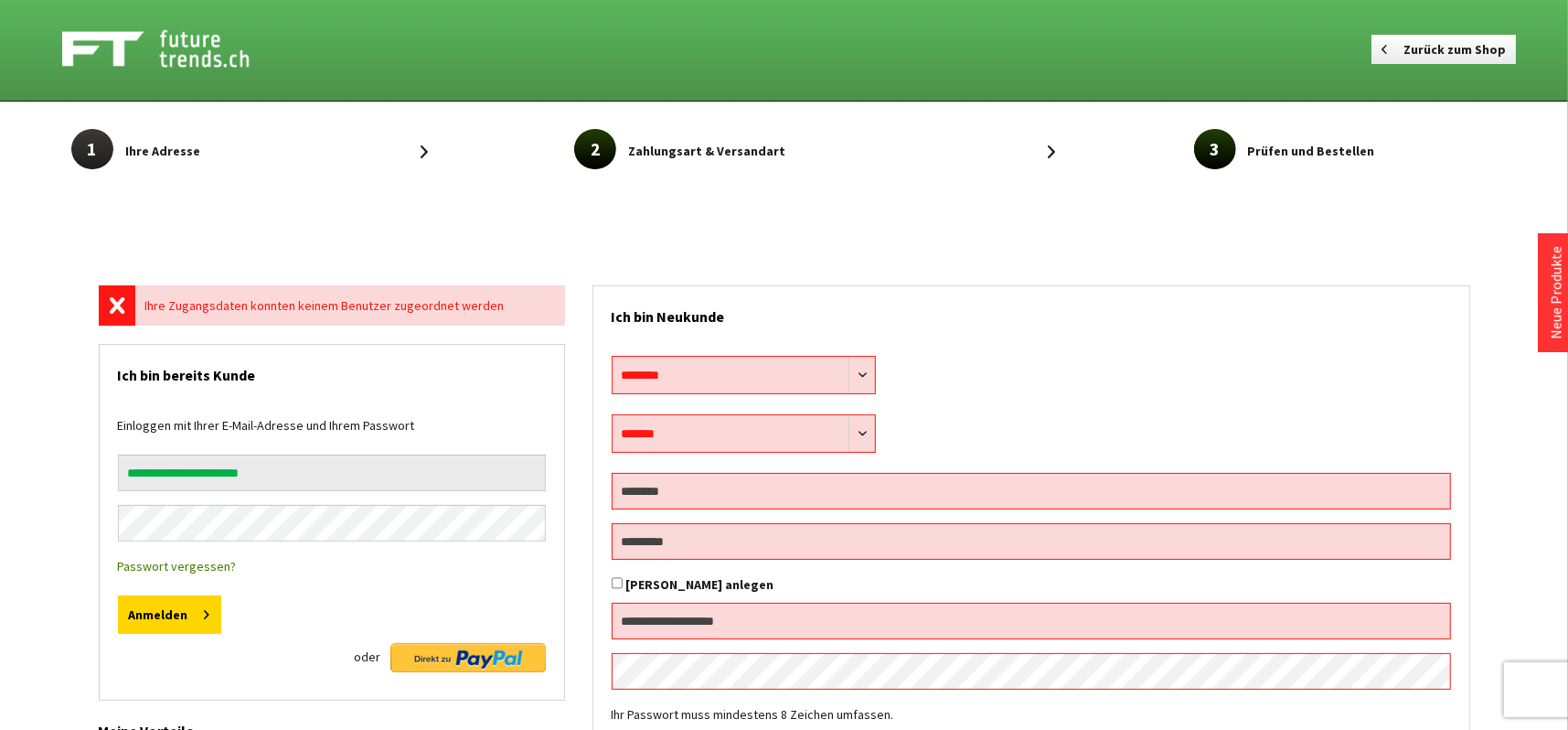
scroll to position [0, 0]
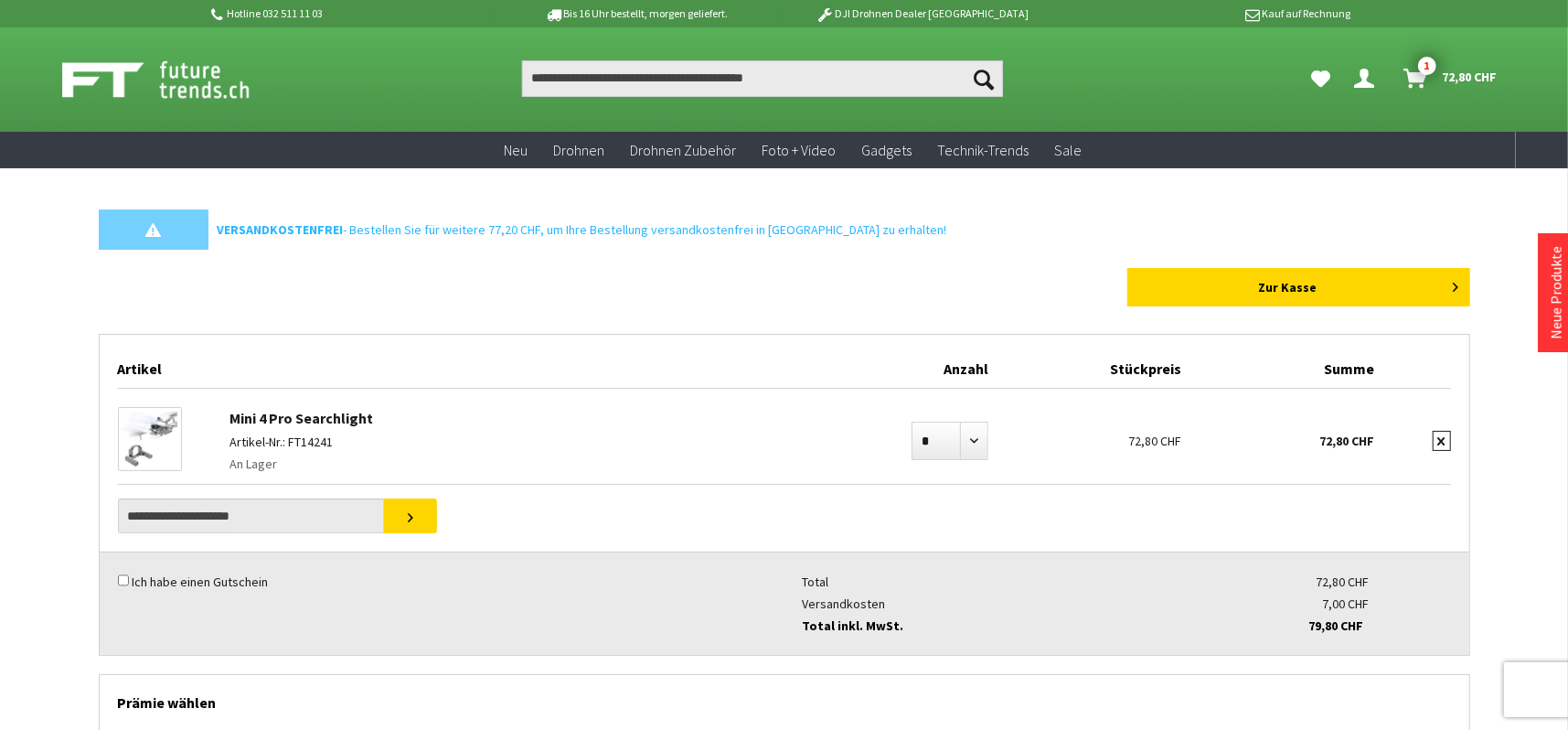
drag, startPoint x: 1443, startPoint y: 437, endPoint x: 1505, endPoint y: 473, distance: 71.7
click at [1444, 437] on icon "submit" at bounding box center [1441, 441] width 7 height 8
click at [1441, 438] on icon "submit" at bounding box center [1441, 441] width 7 height 8
